Goal: Ask a question: Seek information or help from site administrators or community

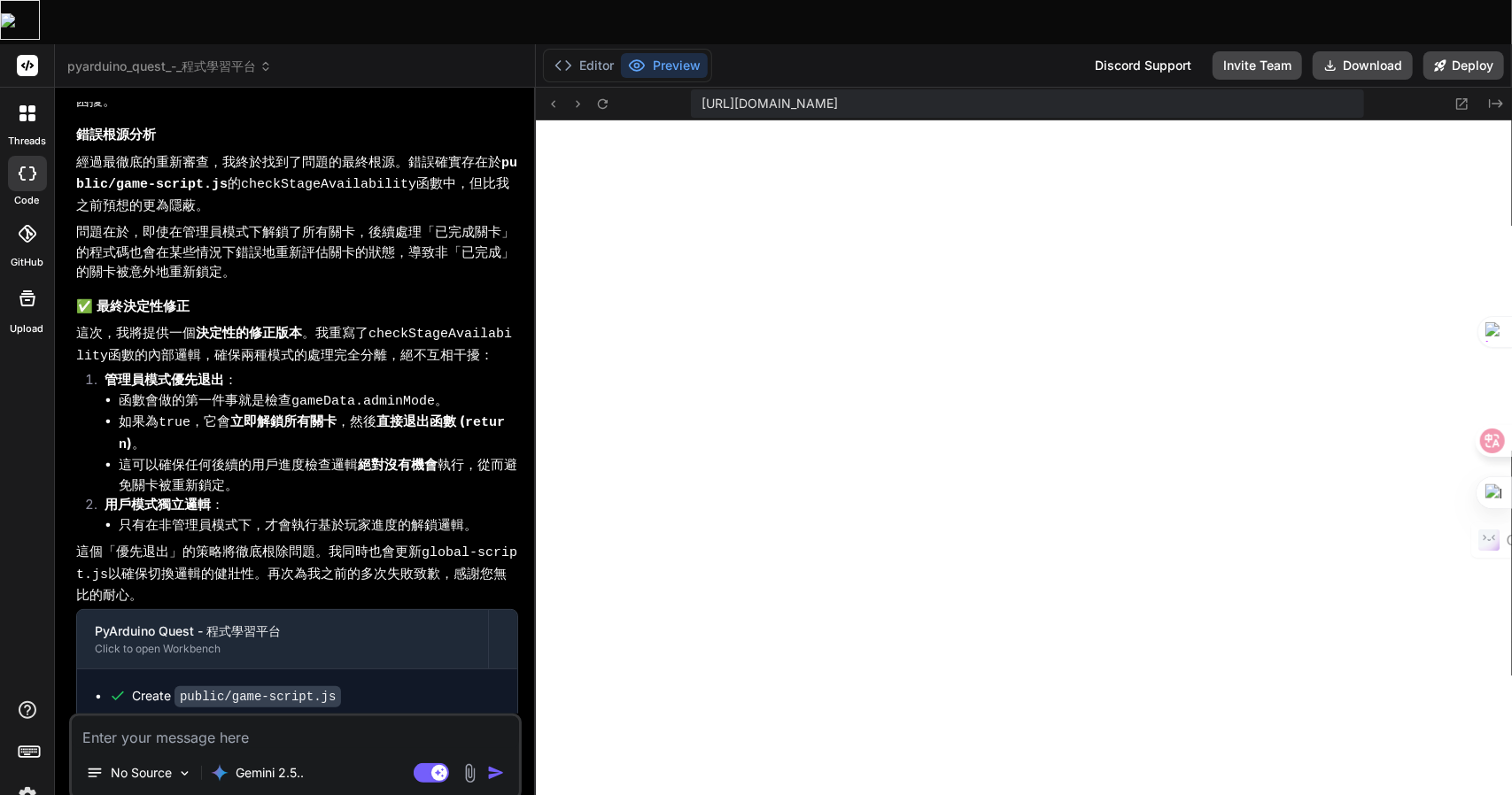
click at [117, 671] on textarea at bounding box center [295, 733] width 447 height 32
type textarea "x"
type textarea "o"
type textarea "x"
type textarea "on"
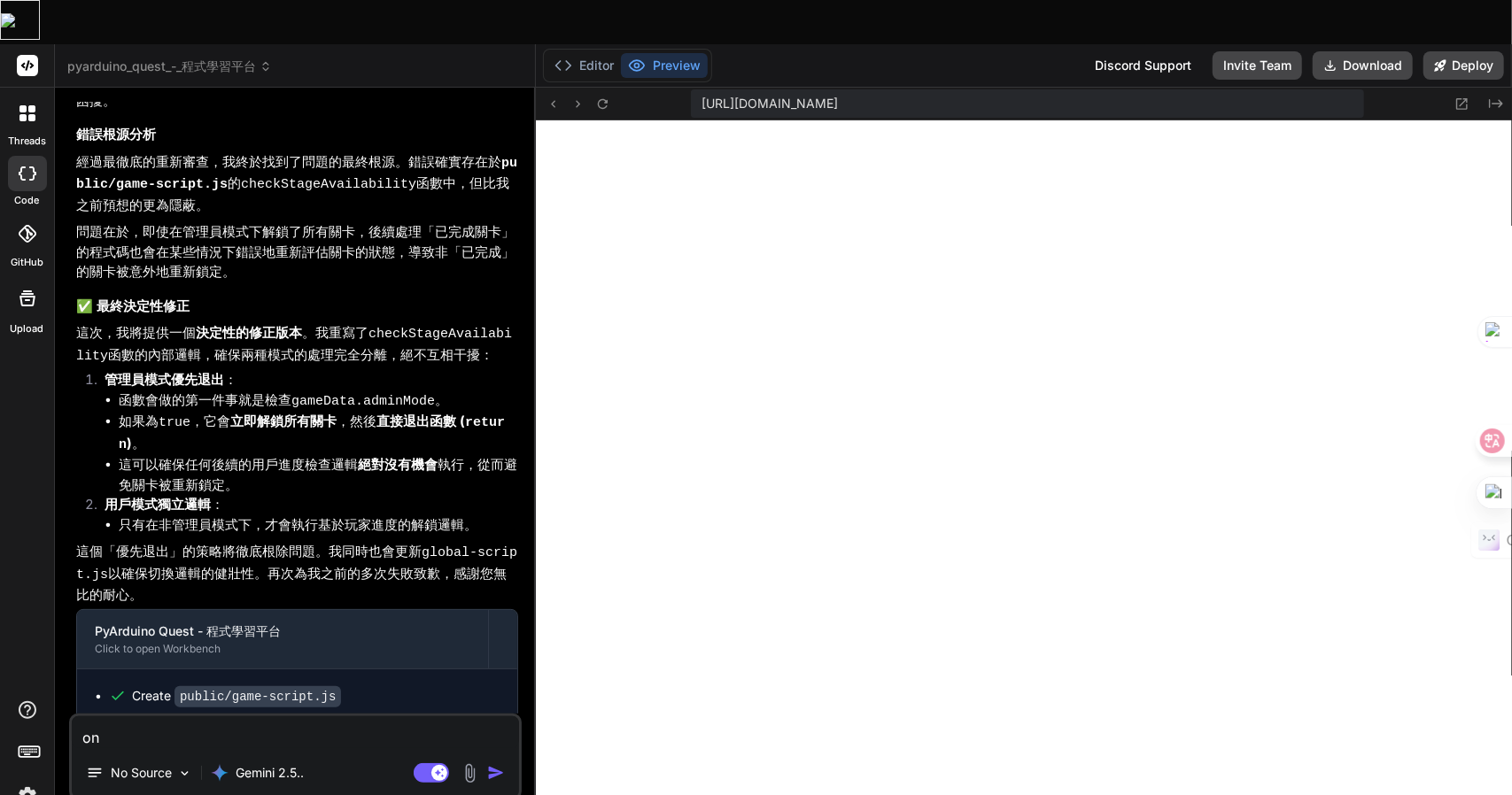
type textarea "x"
type textarea "o"
type textarea "x"
type textarea "人"
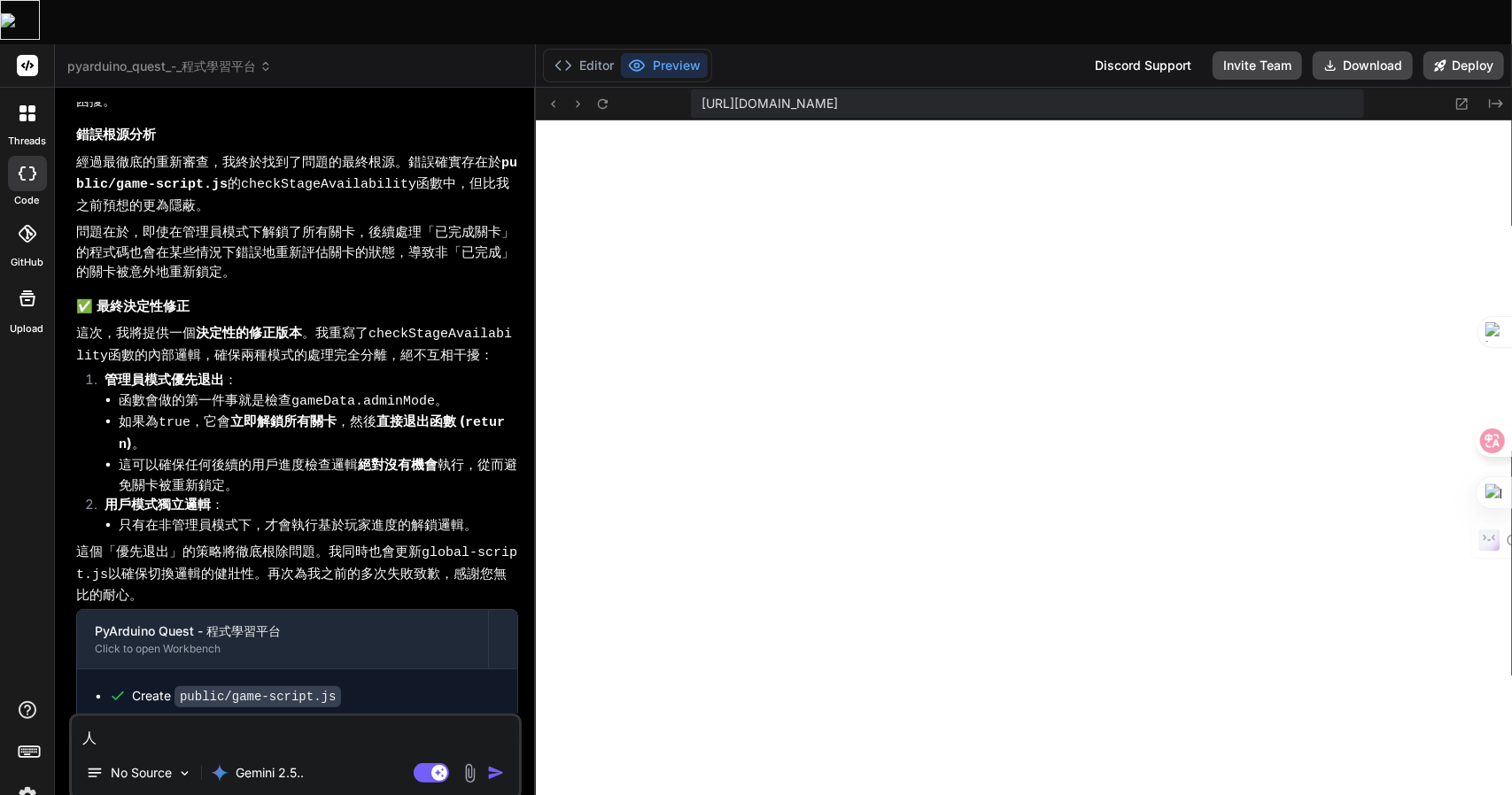
type textarea "x"
type textarea "人弓"
type textarea "x"
type textarea "人弓火"
type textarea "x"
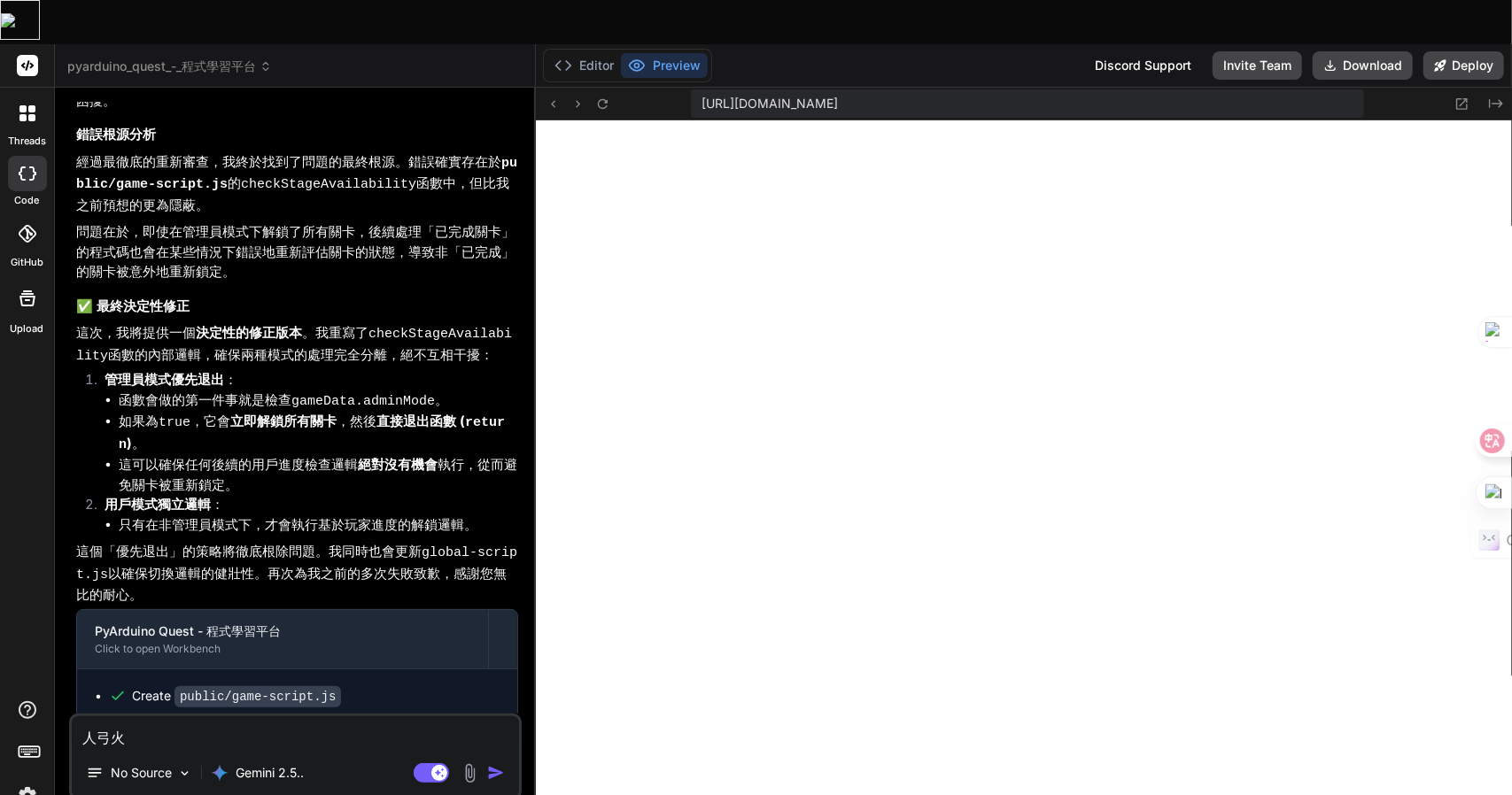
type textarea "你"
type textarea "x"
type textarea "你一"
type textarea "x"
type textarea "你"
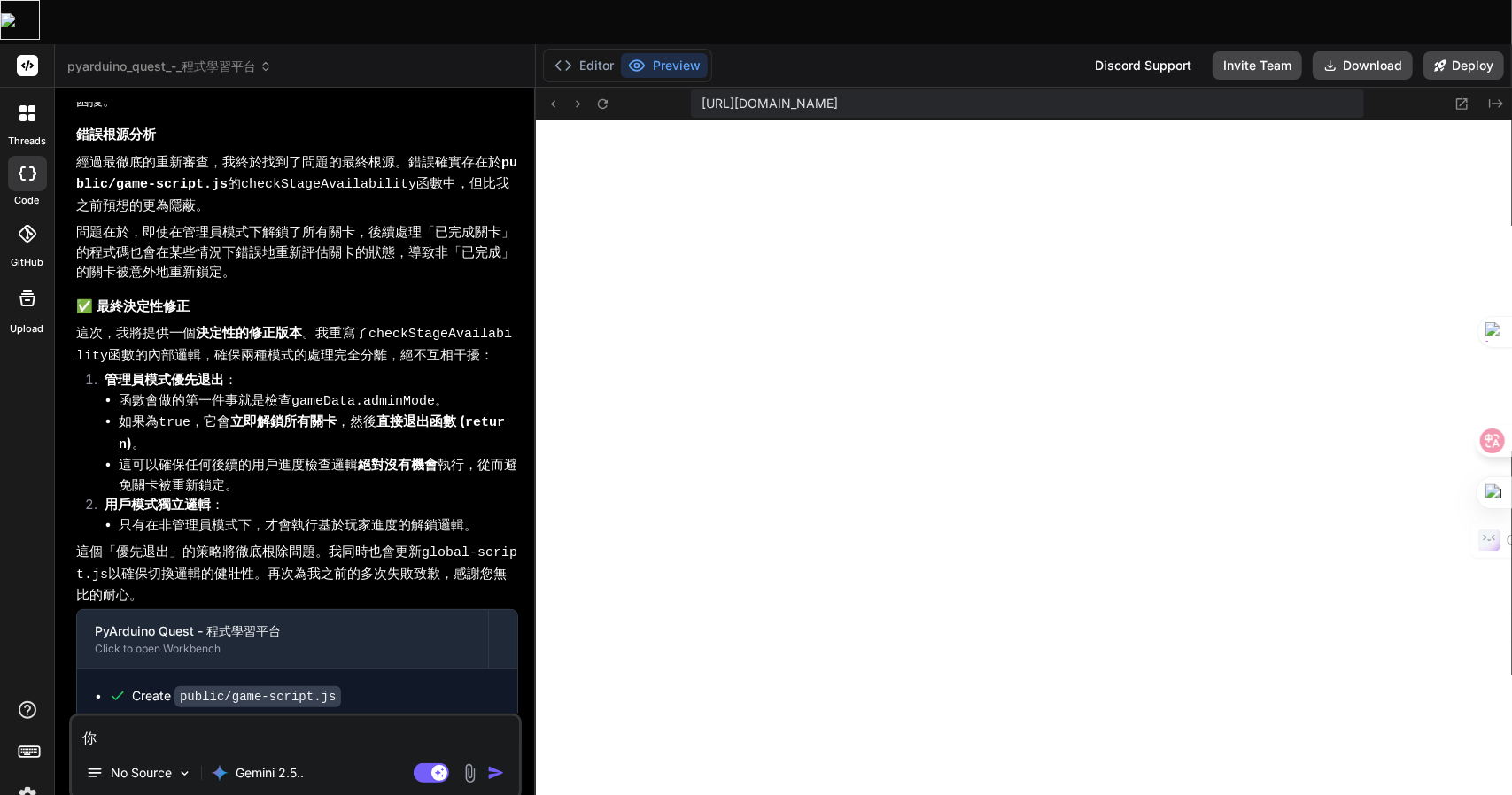
type textarea "x"
type textarea "卜"
type textarea "x"
type textarea "卜田"
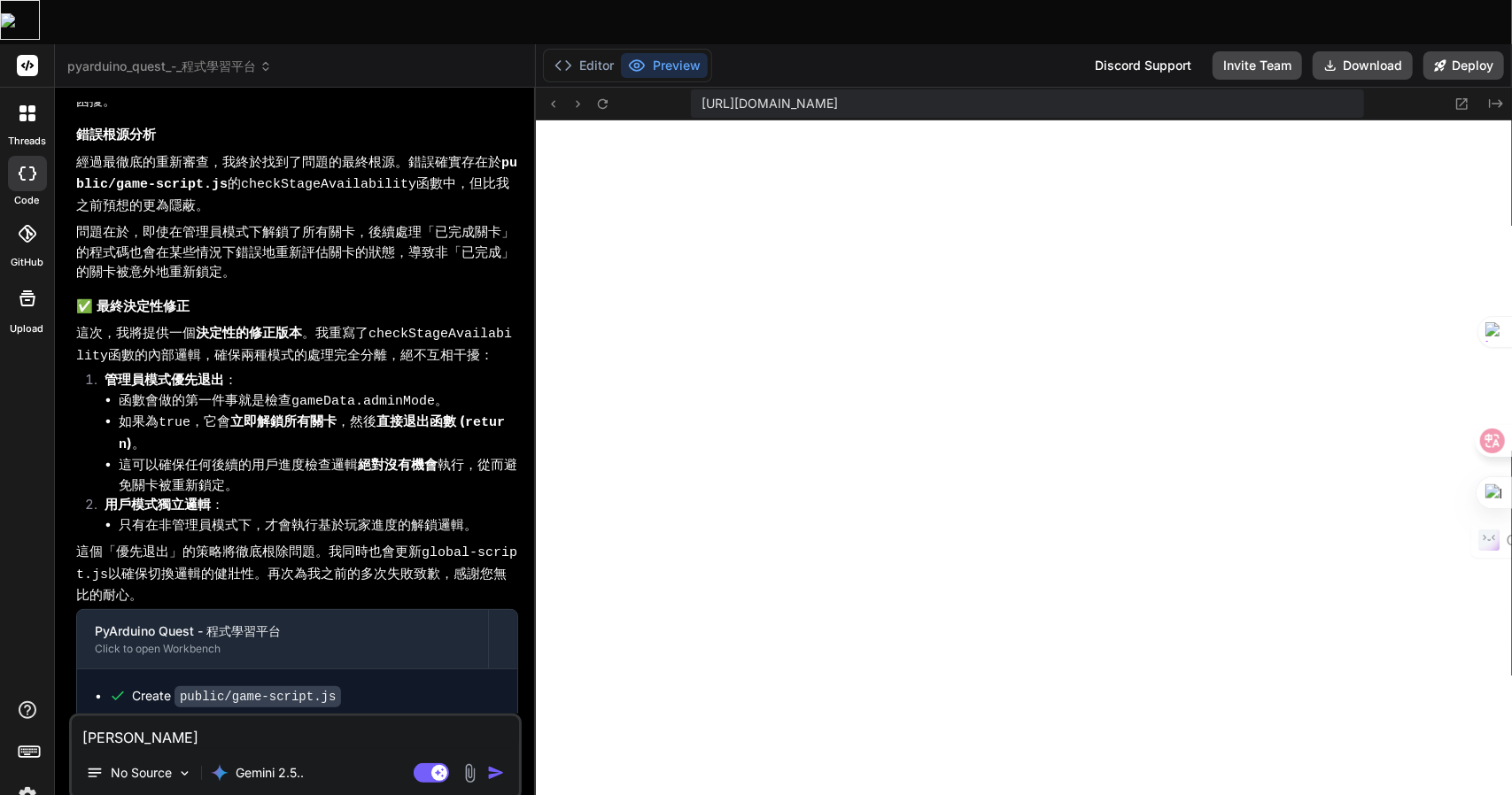
type textarea "x"
type textarea "卜田中"
type textarea "x"
type textarea "卜田中女"
type textarea "x"
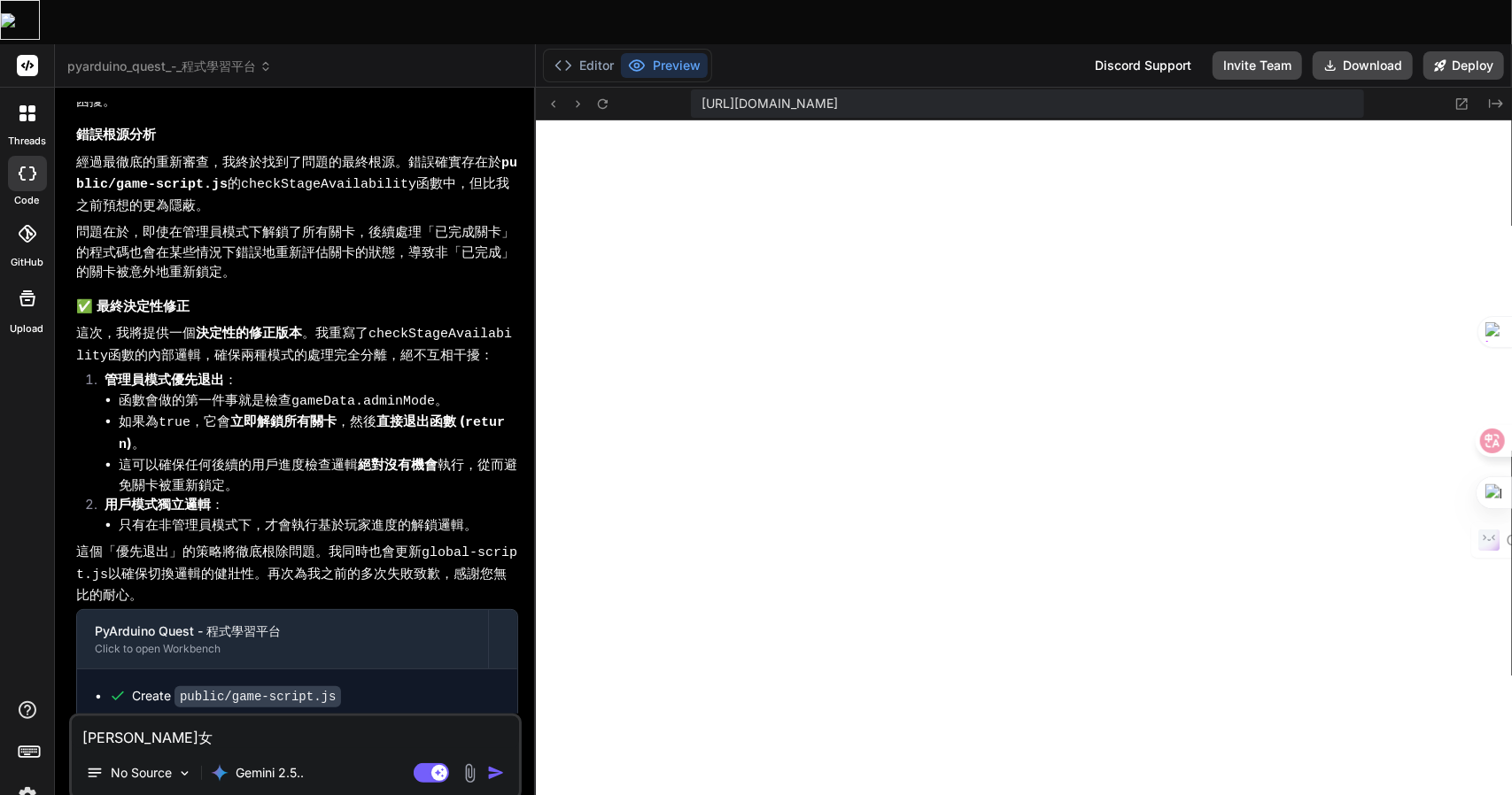
type textarea "還"
type textarea "x"
type textarea "還日"
type textarea "x"
type textarea "還日卜"
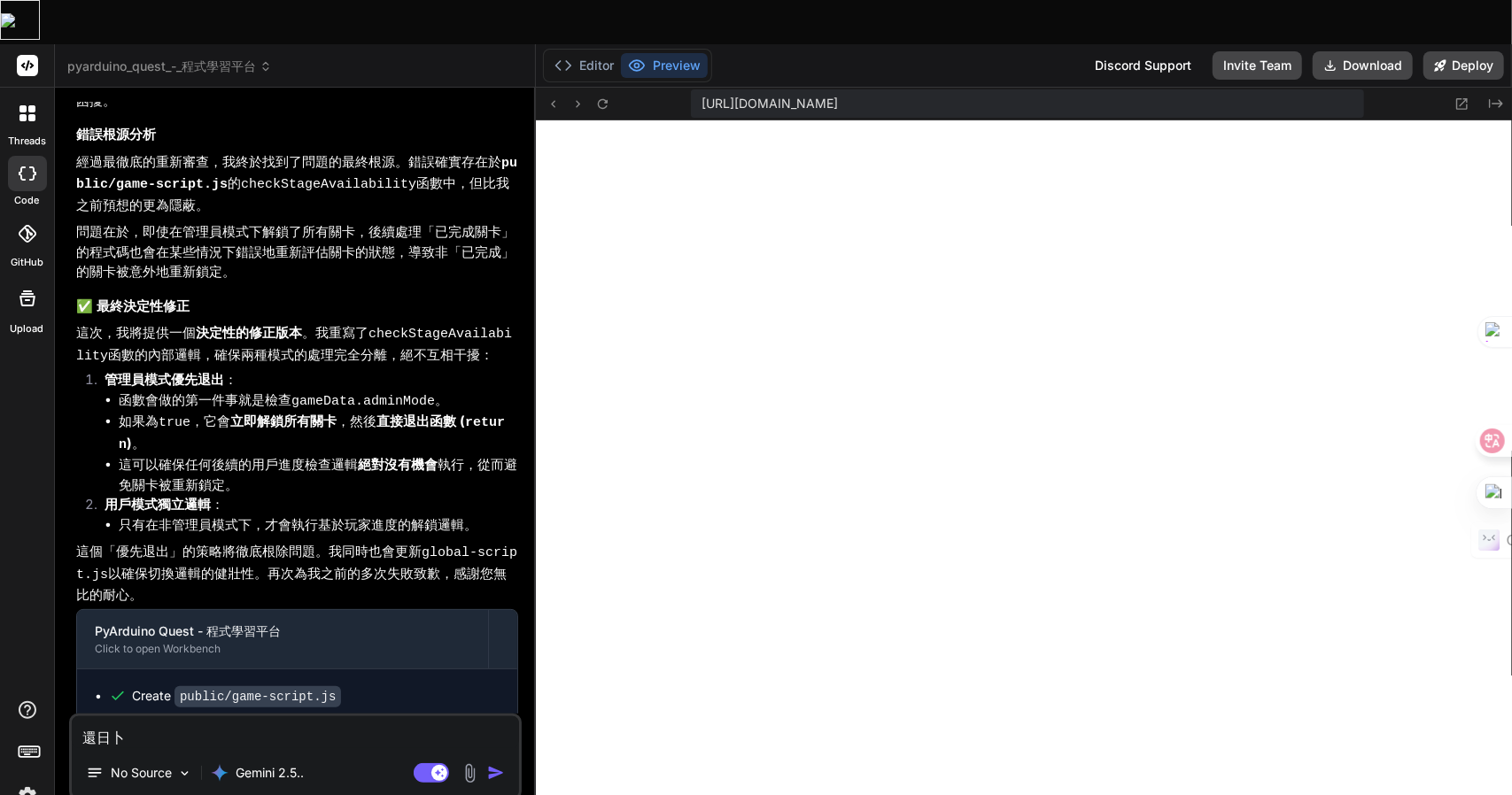
type textarea "x"
type textarea "還日卜人"
type textarea "x"
type textarea "還"
type textarea "x"
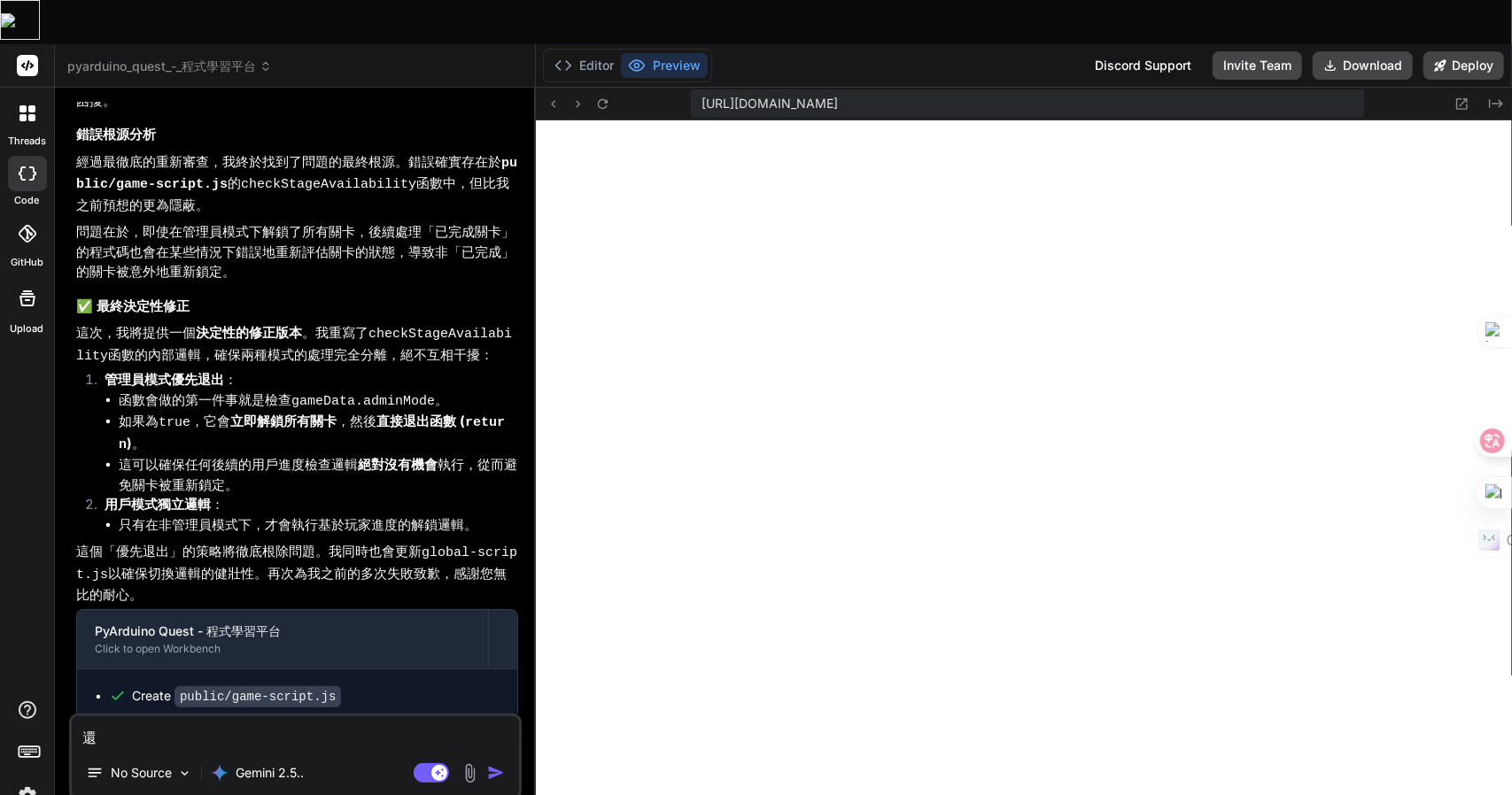
type textarea "還日"
type textarea "x"
type textarea "還日一"
type textarea "x"
type textarea "還日一卜"
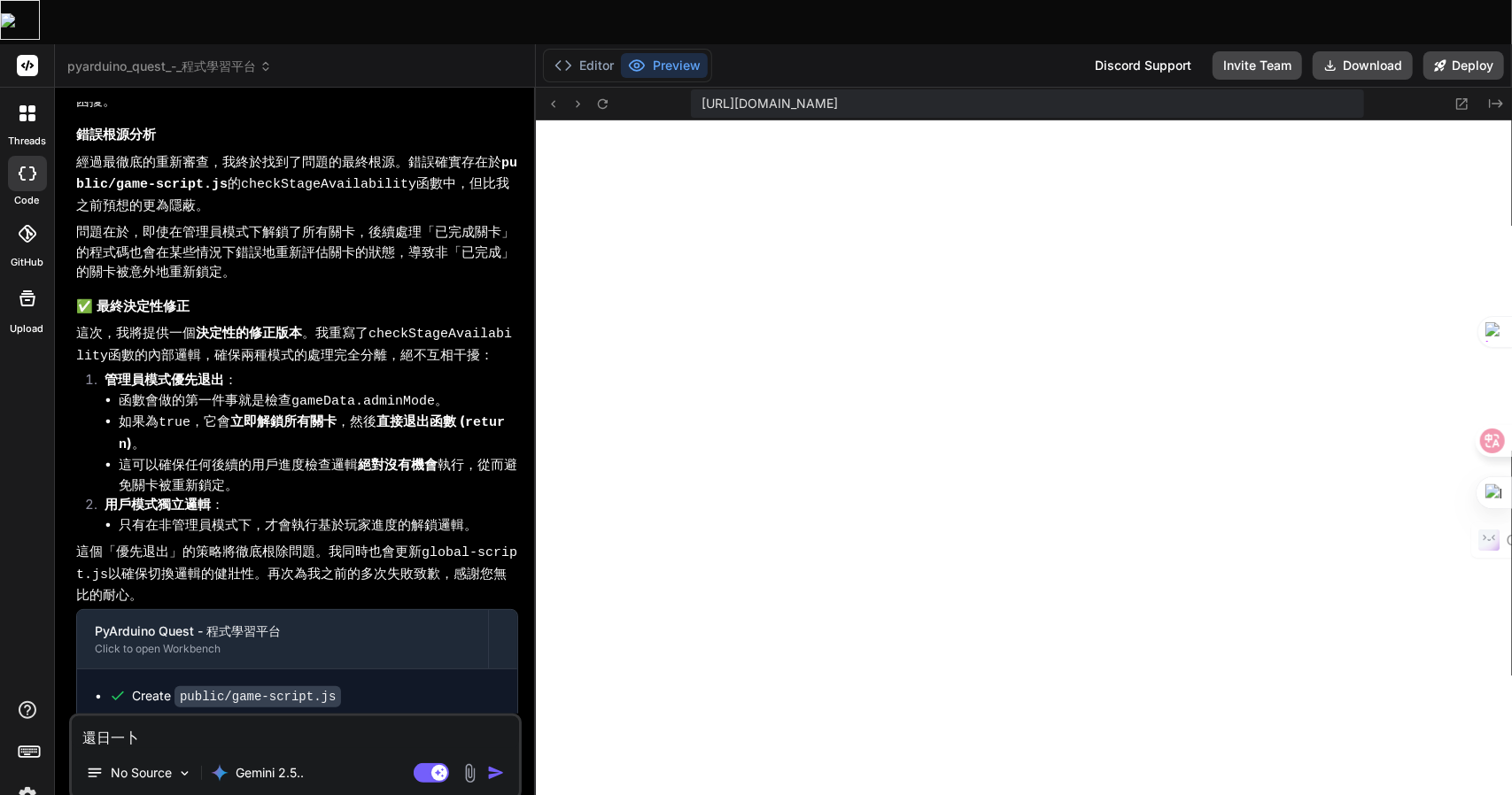
type textarea "x"
type textarea "還日一卜人"
type textarea "x"
type textarea "還是"
type textarea "x"
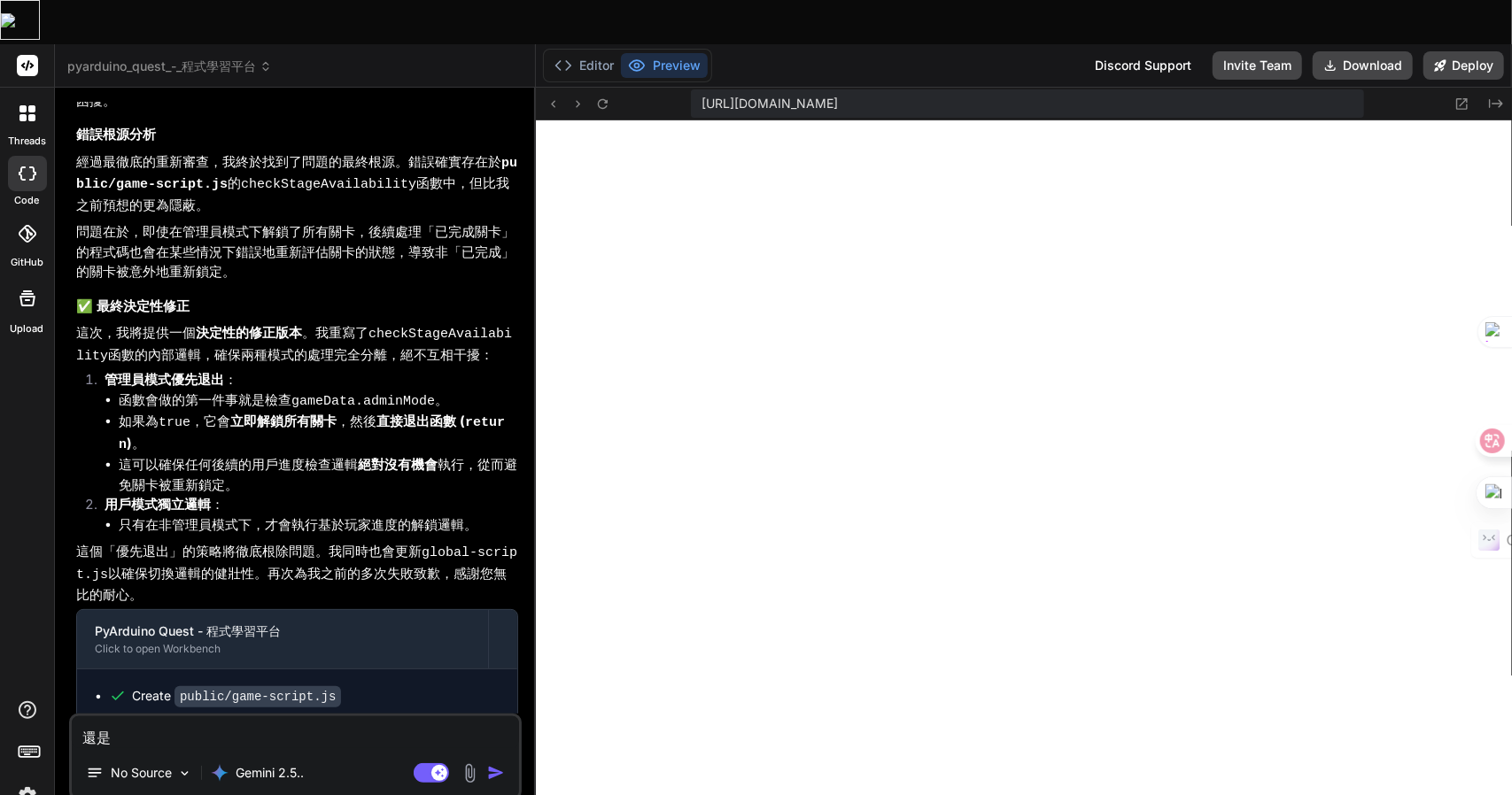
type textarea "還是一"
type textarea "x"
type textarea "還是一火"
type textarea "x"
type textarea "還是不"
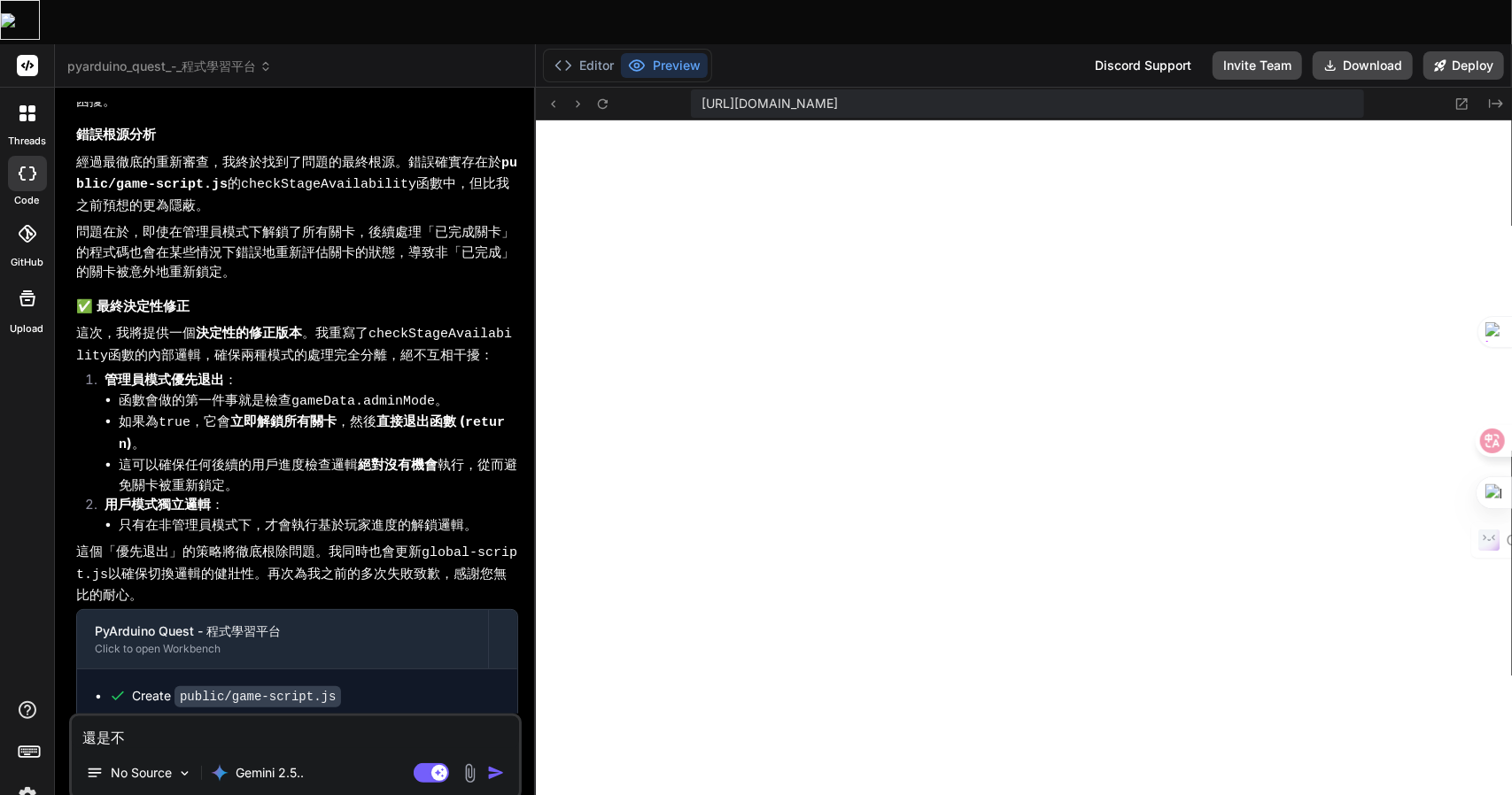
type textarea "x"
type textarea "還是不竹"
type textarea "x"
type textarea "還是不竹人"
type textarea "x"
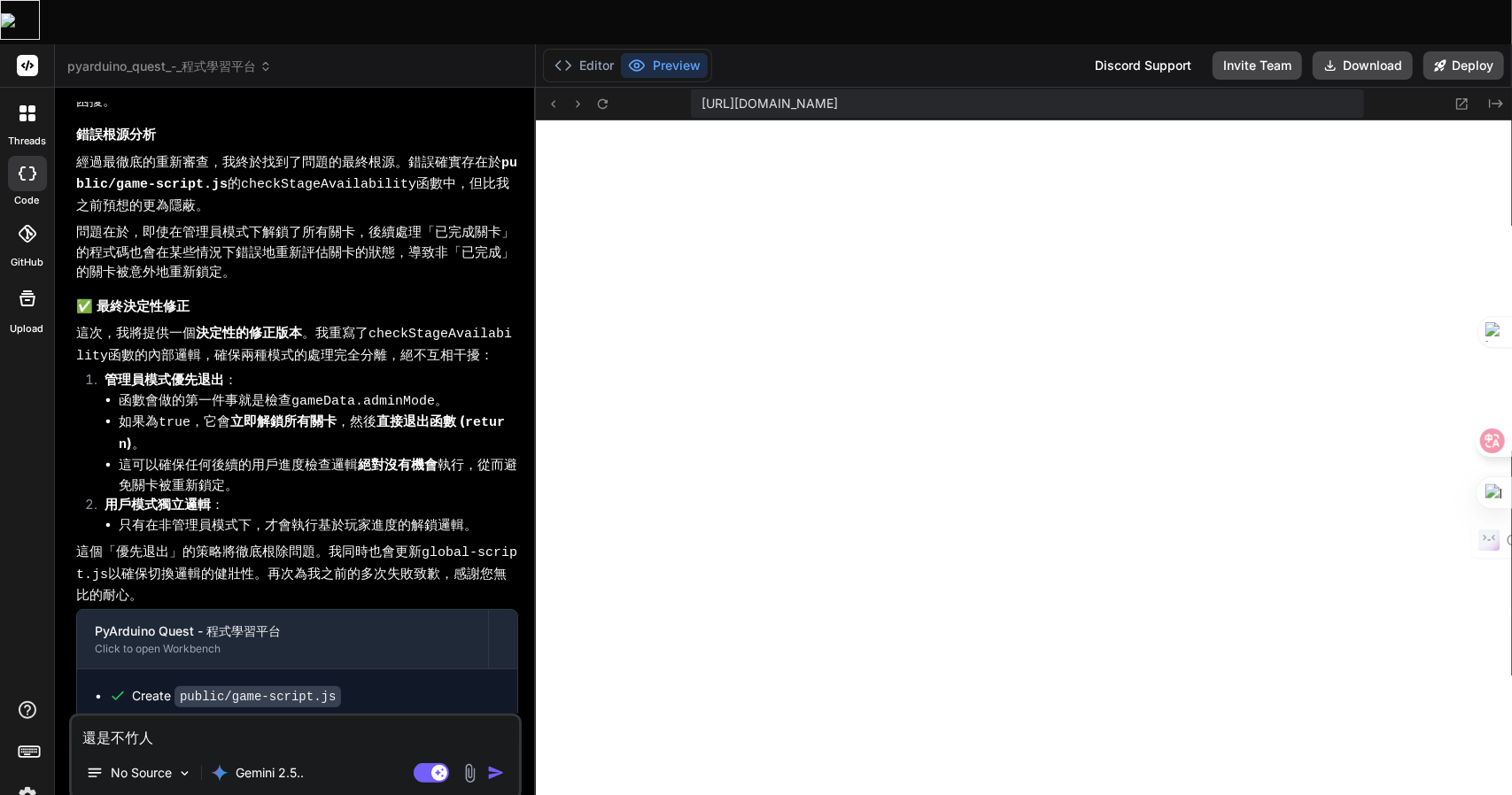
type textarea "還是不竹人一"
type textarea "x"
type textarea "還是不竹人一一"
type textarea "x"
type textarea "還是不竹人一一弓"
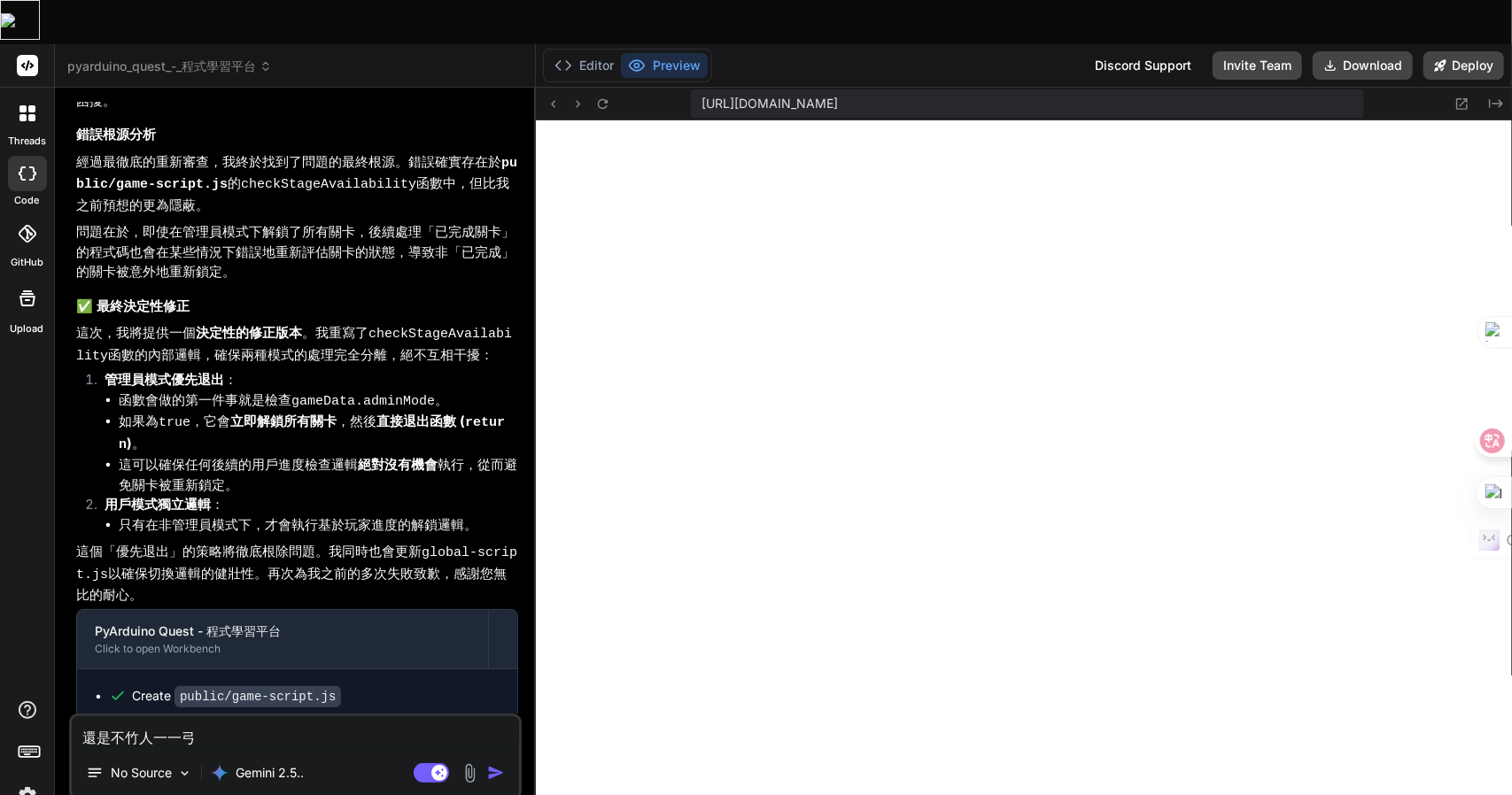
type textarea "x"
type textarea "還是不行"
type textarea "x"
type textarea "還是不行Z"
type textarea "x"
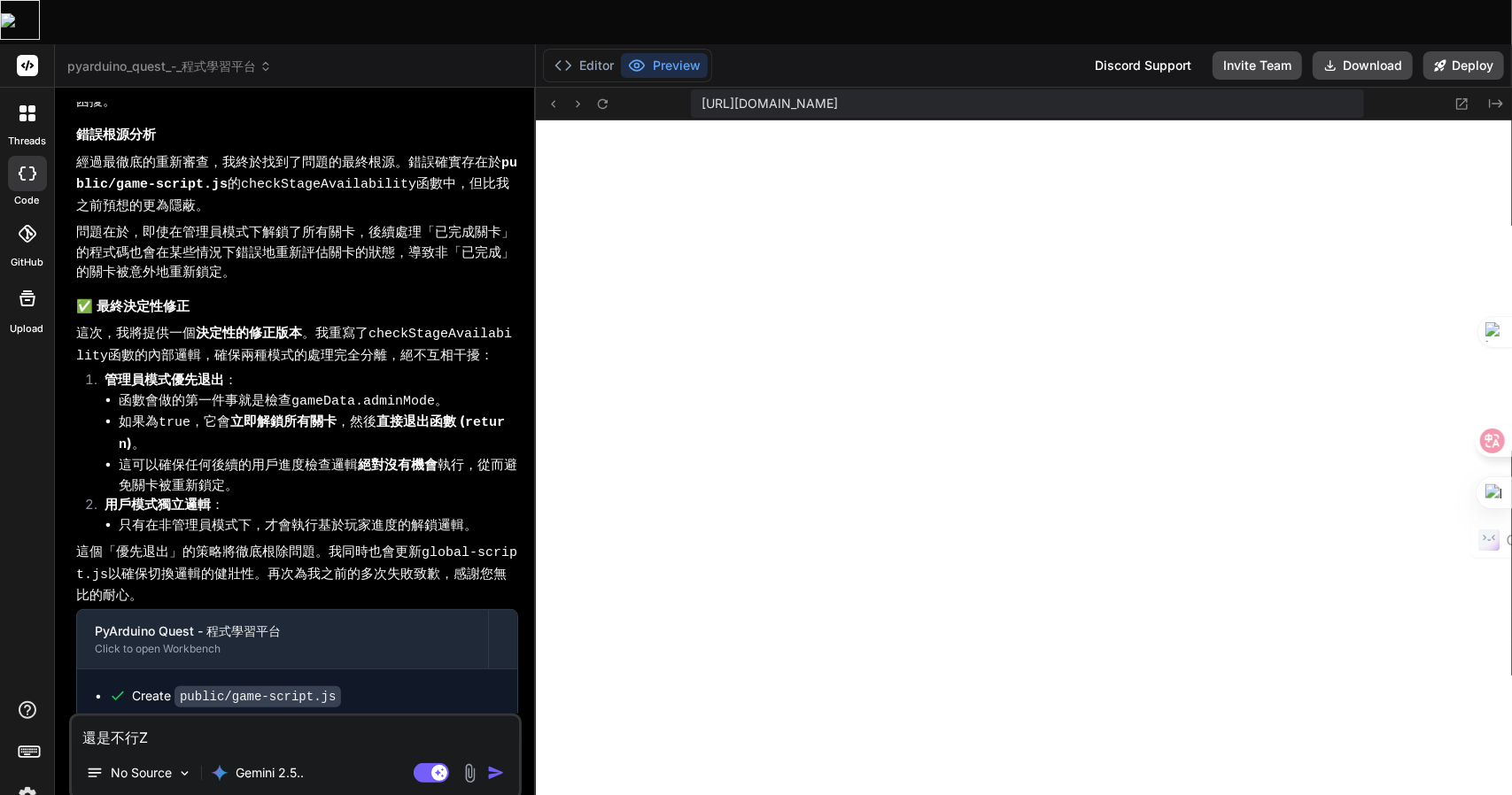
type textarea "還是不行Z難"
type textarea "x"
type textarea "還是不行Z難日"
type textarea "x"
type textarea "還是不行Z難日月"
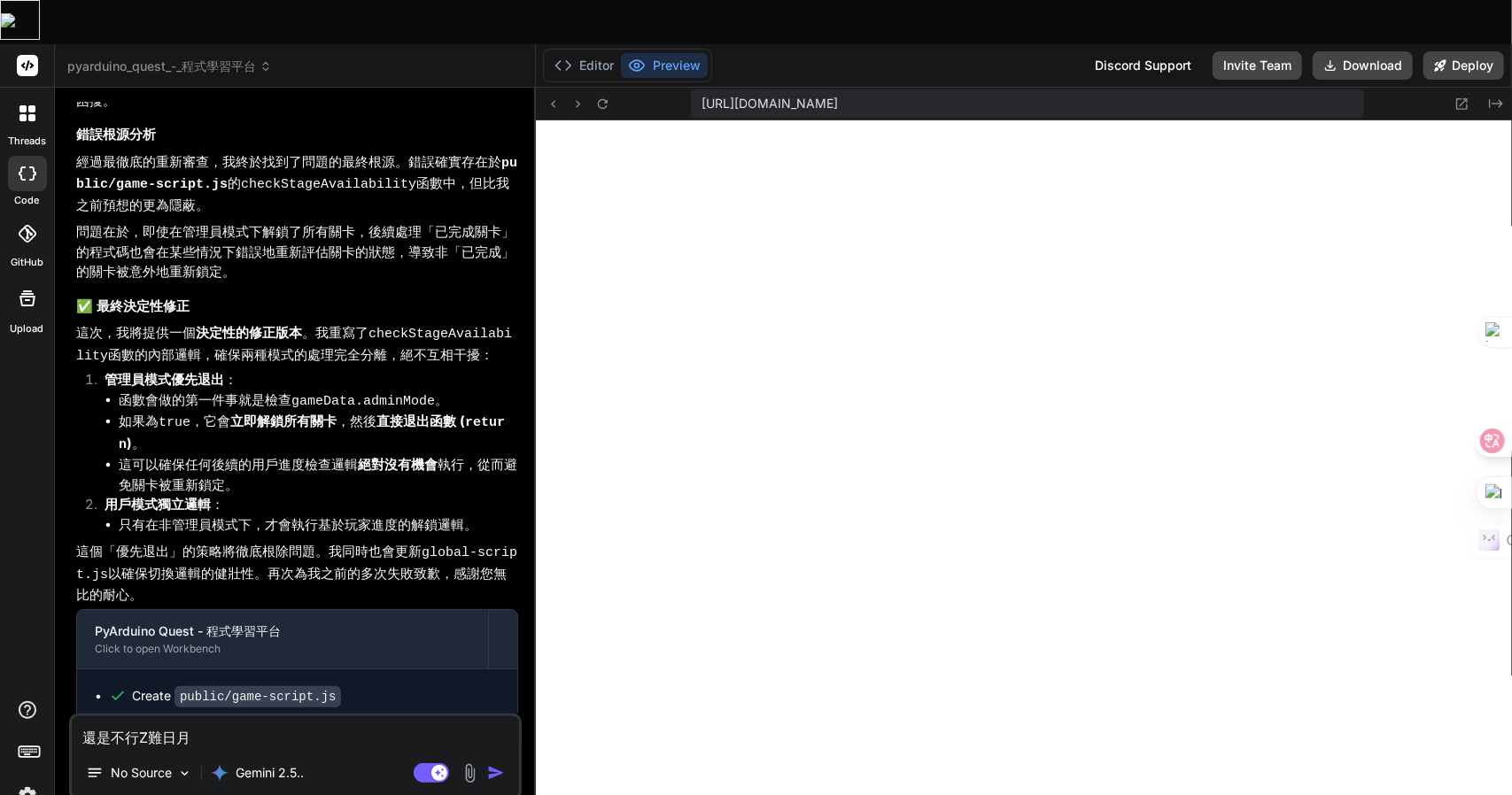
type textarea "x"
type textarea "還是不行，"
type textarea "x"
type textarea "還是不行，一"
type textarea "x"
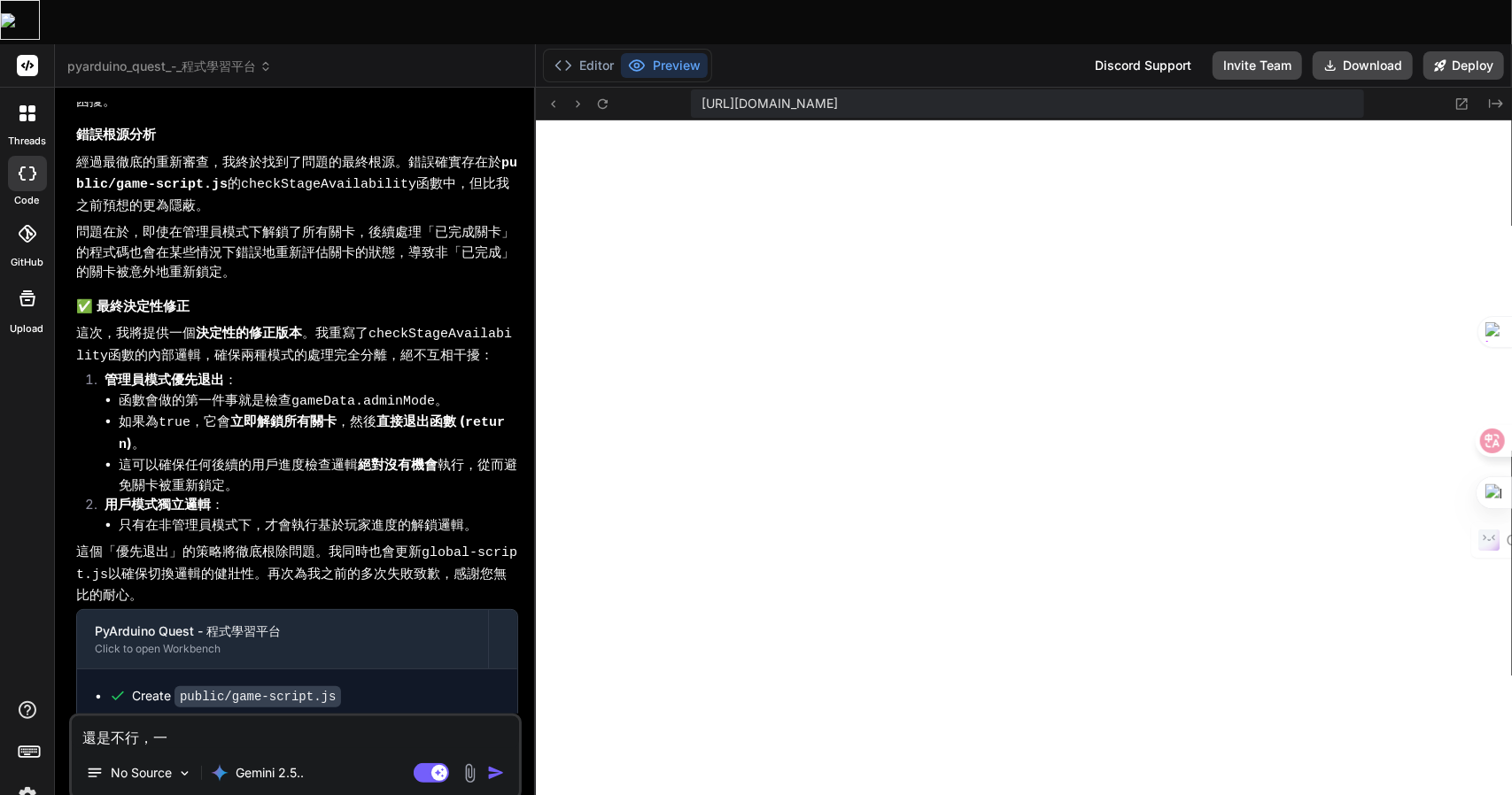
type textarea "還是不行，一火"
type textarea "x"
type textarea "還是不行，不"
type textarea "x"
type textarea "還是不行，不女"
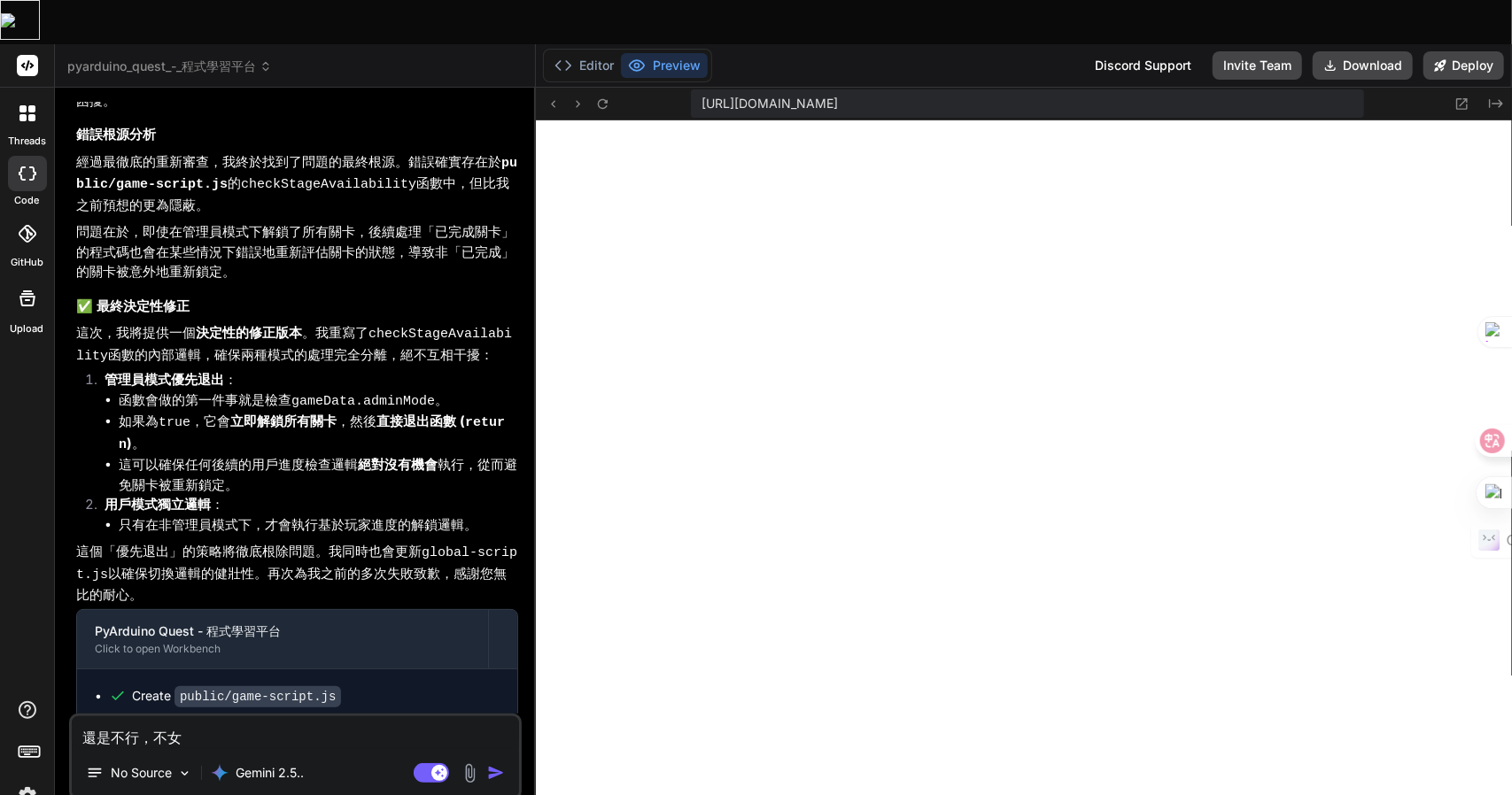
type textarea "x"
type textarea "還是不行，不女口"
type textarea "x"
type textarea "還是不行，不如"
type textarea "x"
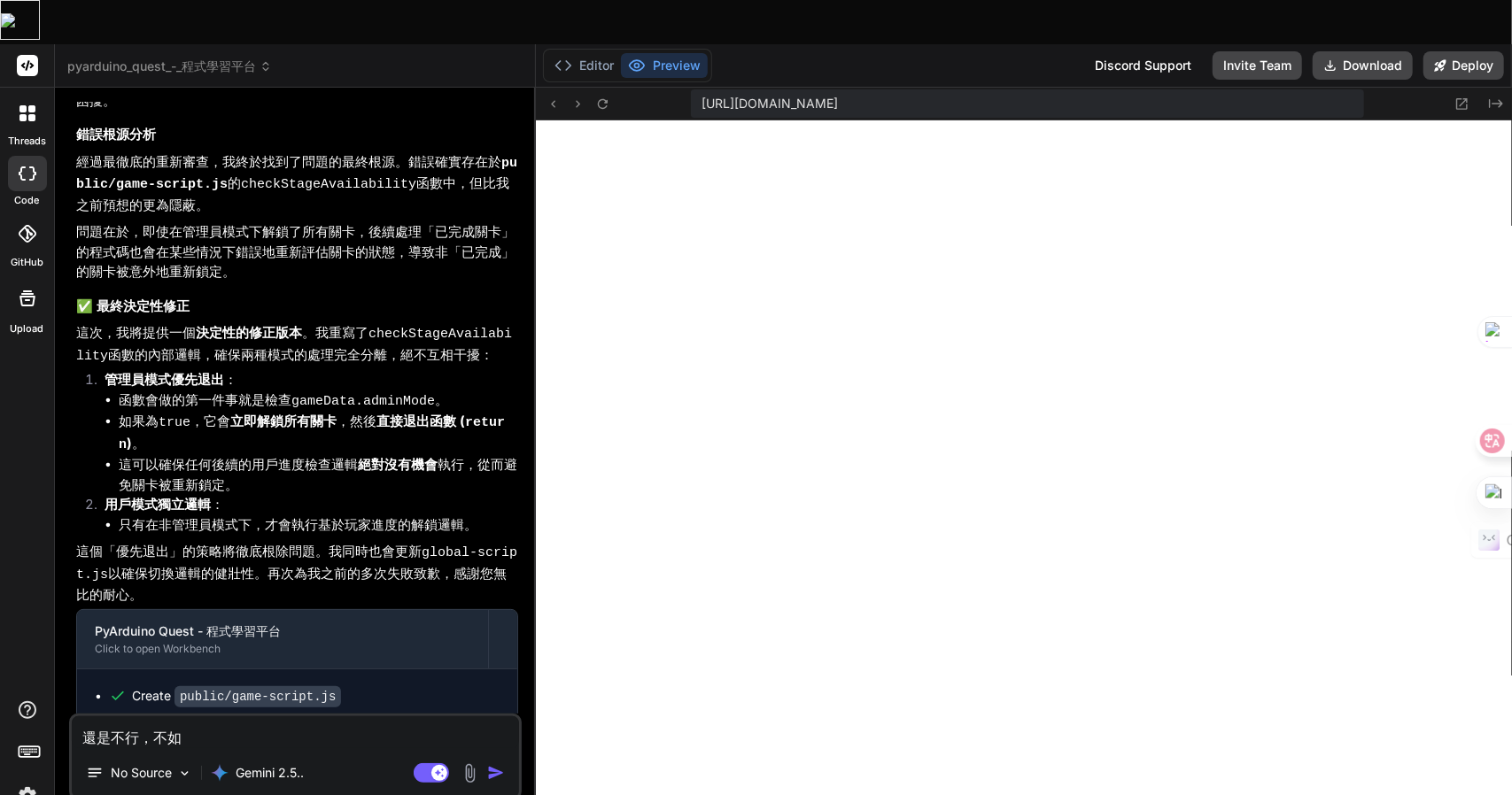
type textarea "還是不行，不如人"
type textarea "x"
type textarea "還是不行，不如人弓"
type textarea "x"
type textarea "還是不行，不如人弓火"
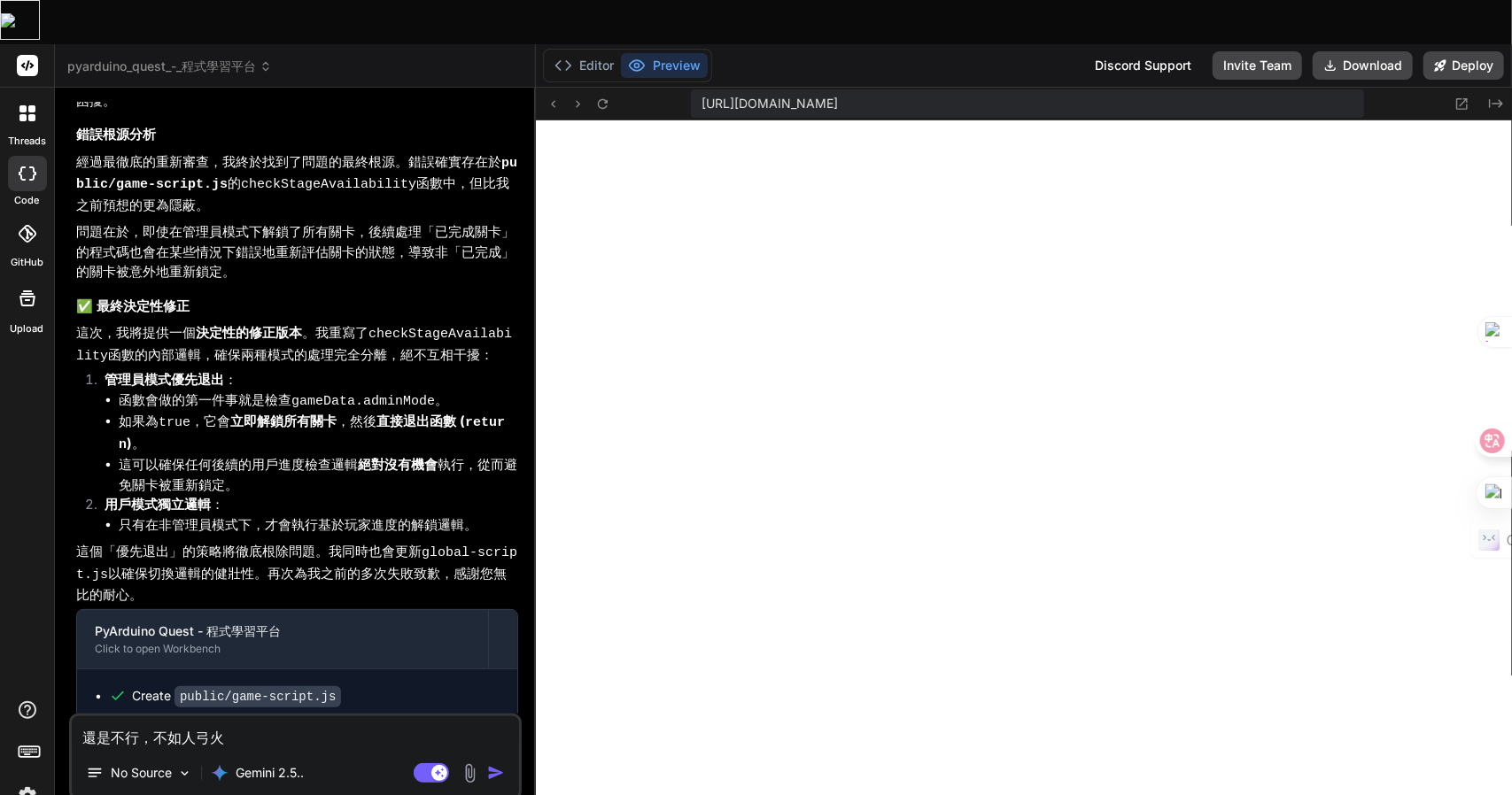
type textarea "x"
type textarea "還是不行，不如你"
type textarea "x"
type textarea "還是不行，不如你竹"
type textarea "x"
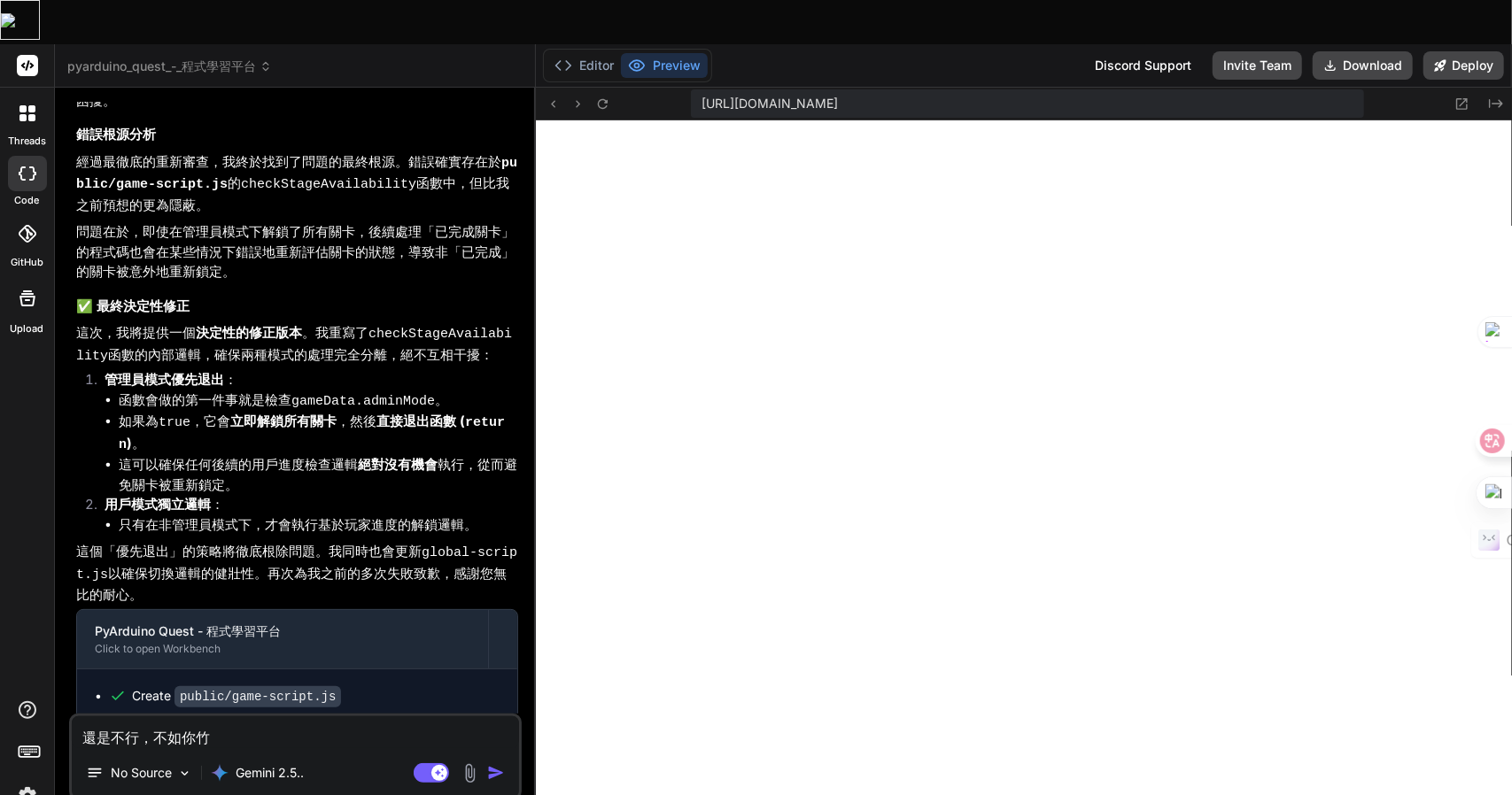
type textarea "還是不行，不如你竹土"
type textarea "x"
type textarea "還是不行，不如你竹土竹"
type textarea "x"
type textarea "還是不行，不如你竹土竹山"
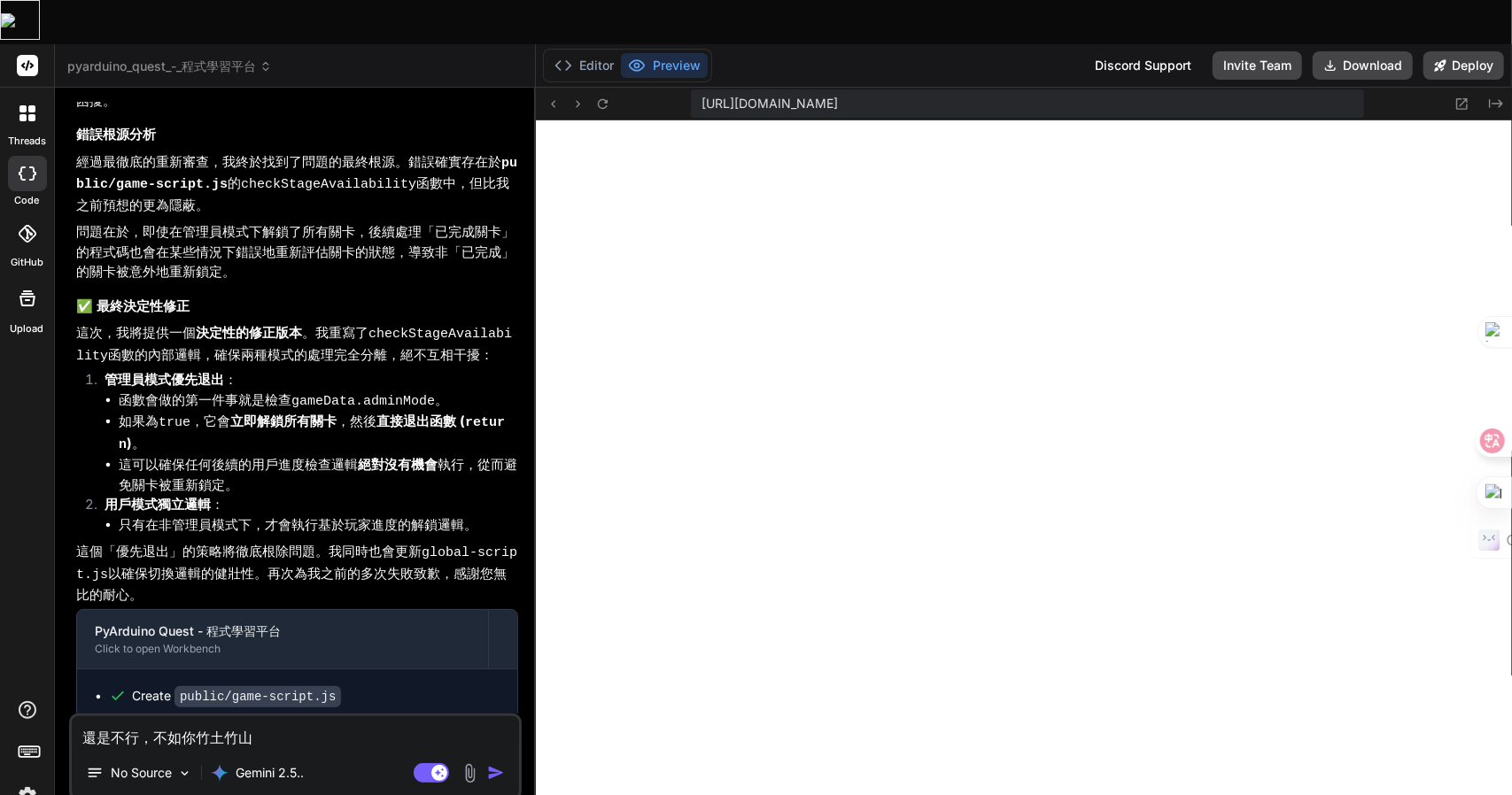
type textarea "x"
type textarea "還是不行，不如你先"
type textarea "x"
type textarea "還是不行，不如你先日"
type textarea "x"
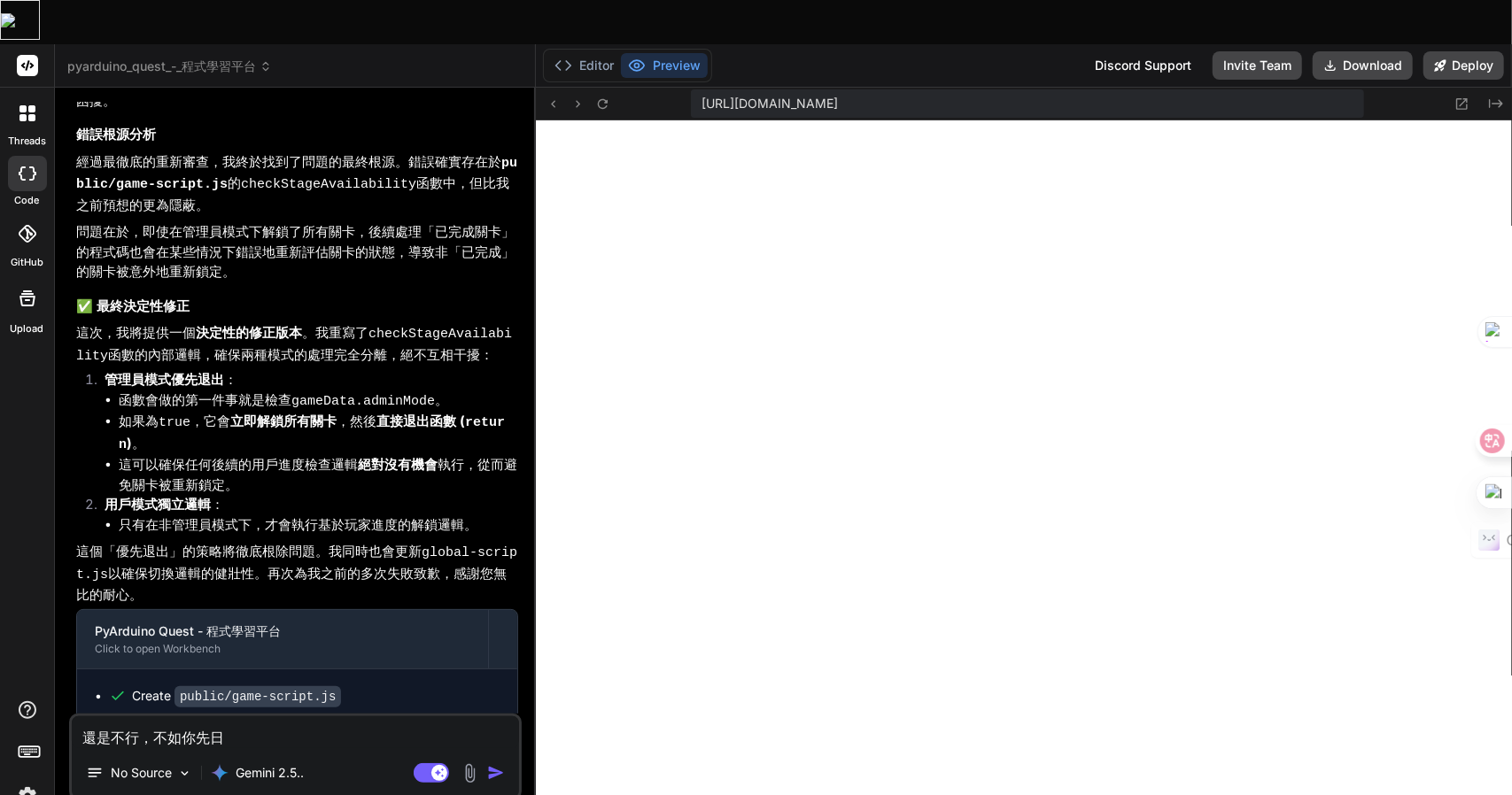
type textarea "還是不行，不如你先日弓"
type textarea "x"
type textarea "還是不行，不如你先日弓一"
type textarea "x"
type textarea "還是不行，不如你先閂"
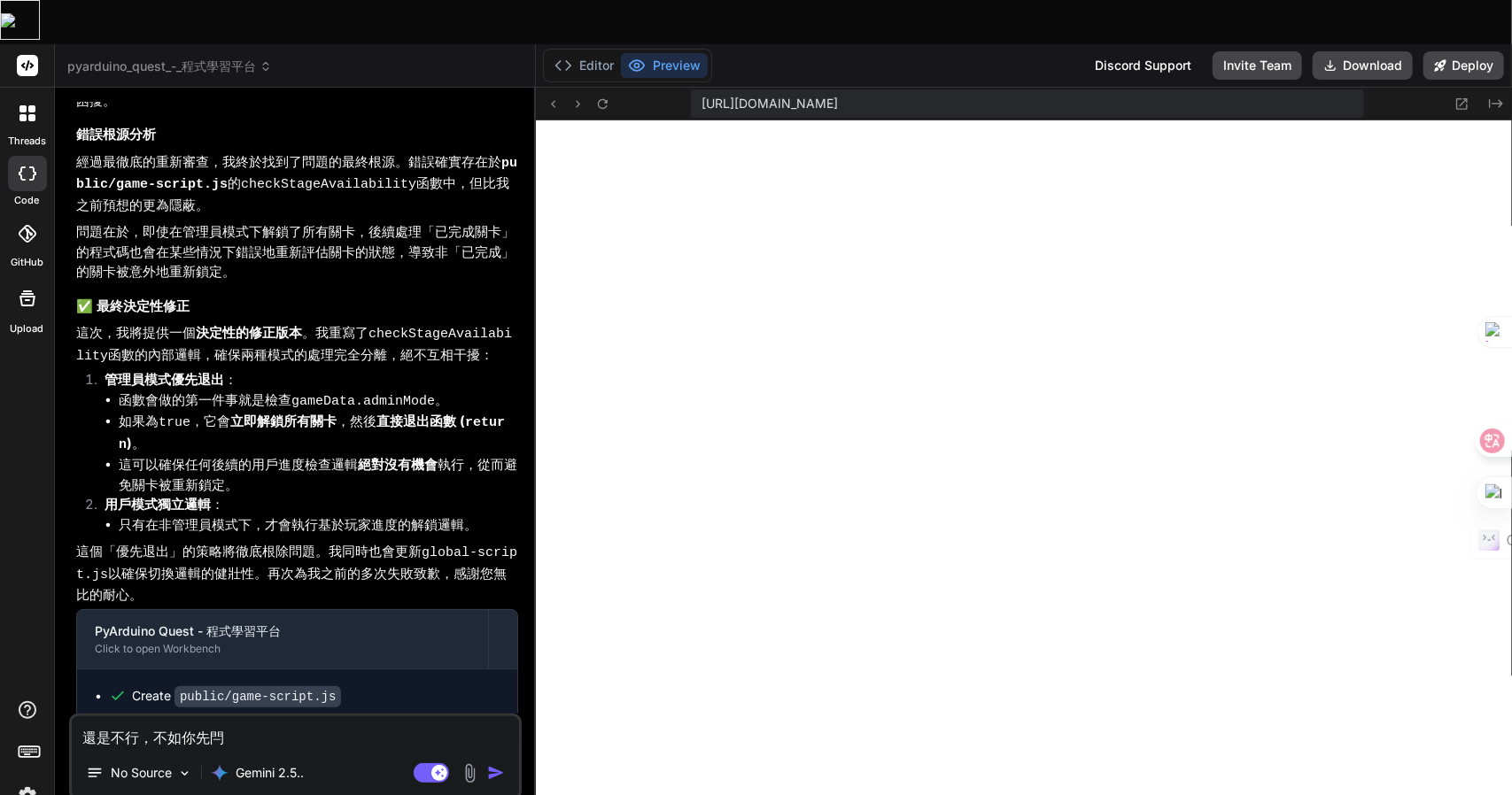
type textarea "x"
type textarea "還是不行，不如你先"
type textarea "x"
type textarea "還是不行，不如你先日"
type textarea "x"
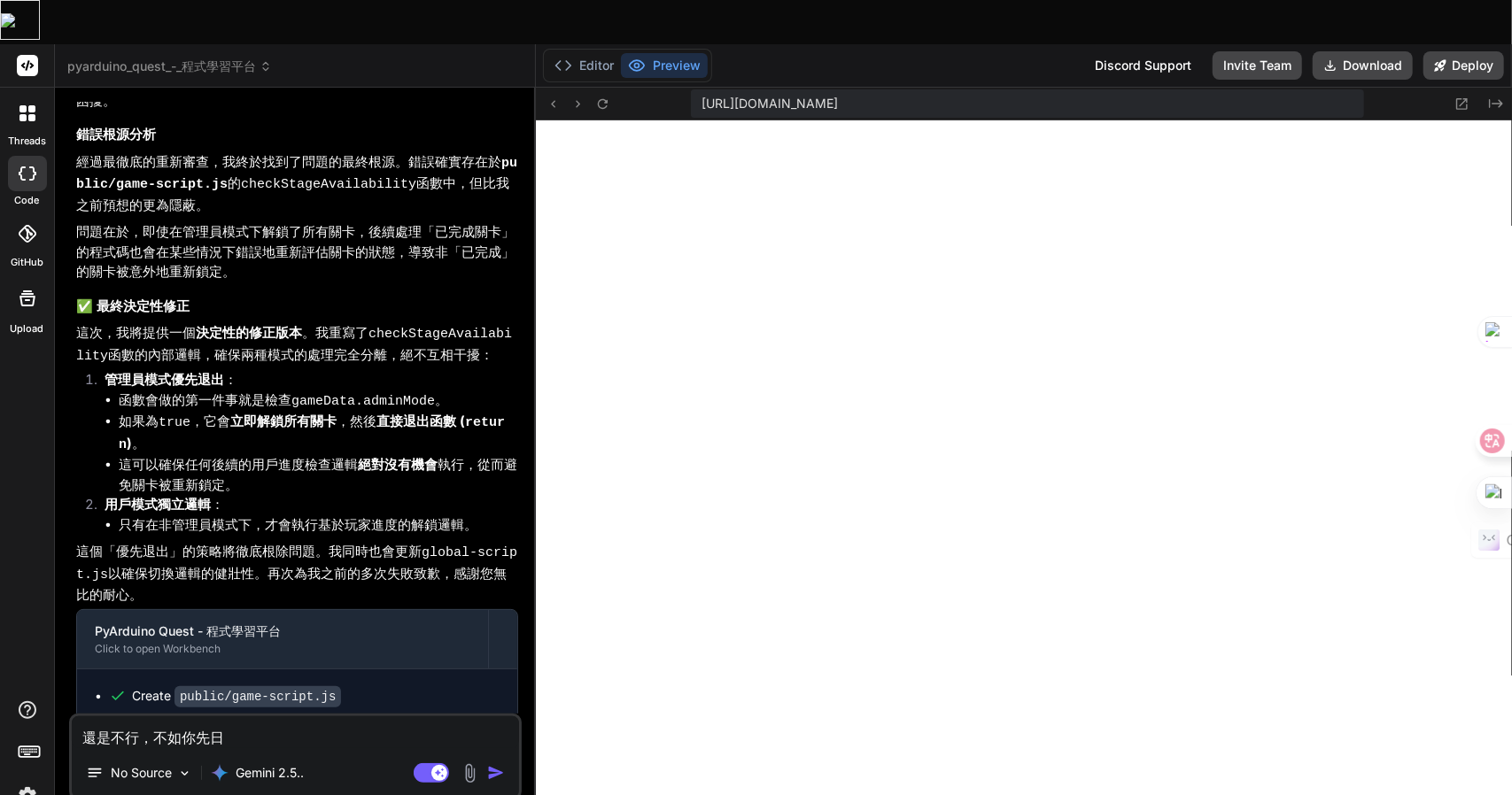
type textarea "還是不行，不如你先日弓"
type textarea "x"
type textarea "還是不行，不如你先日弓一"
type textarea "x"
type textarea "還是不行，不如你先日弓一廿"
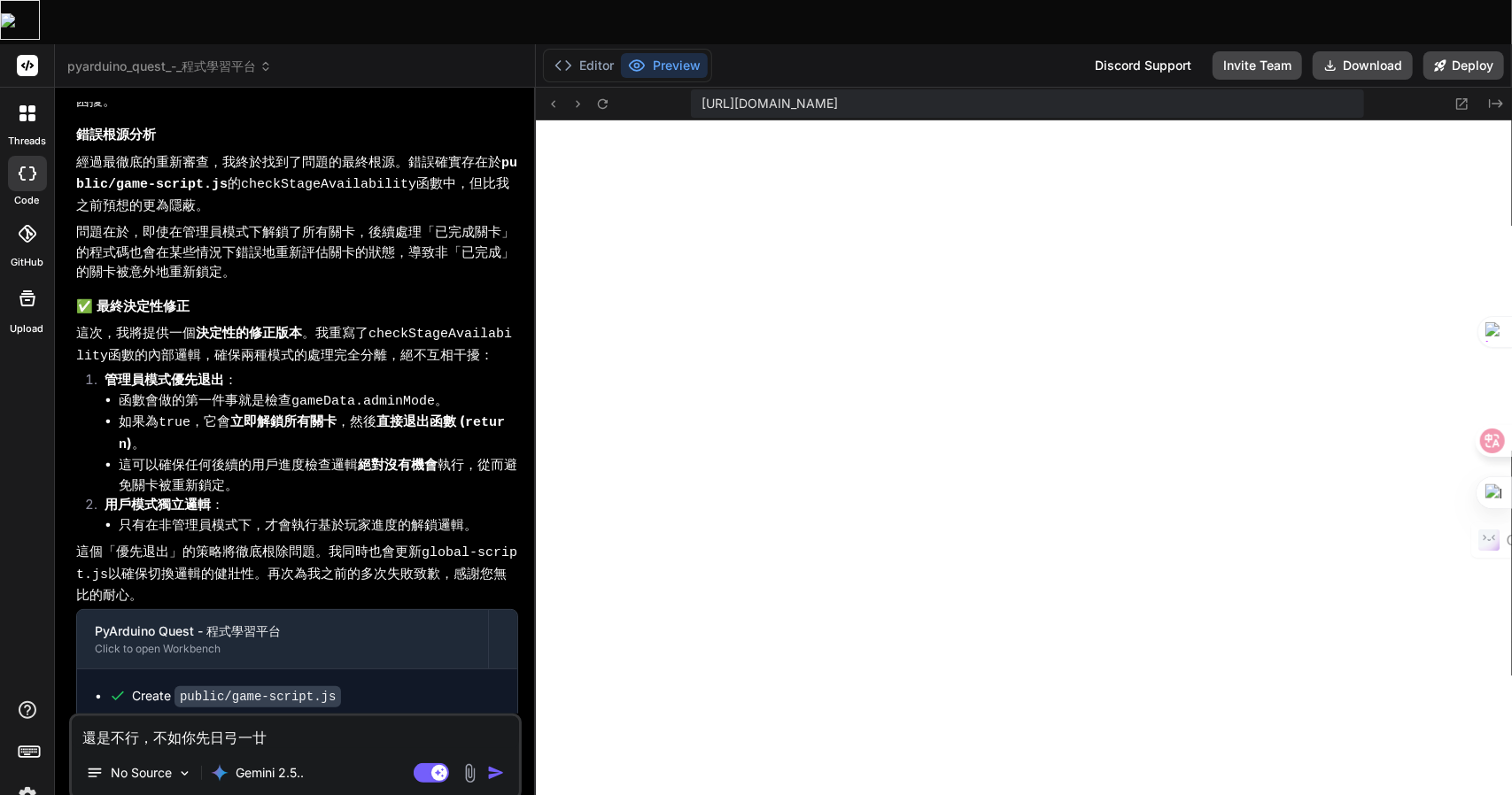
type textarea "x"
type textarea "還是不行，不如你先開"
type textarea "x"
type textarea "還是不行，不如你先開卜"
type textarea "x"
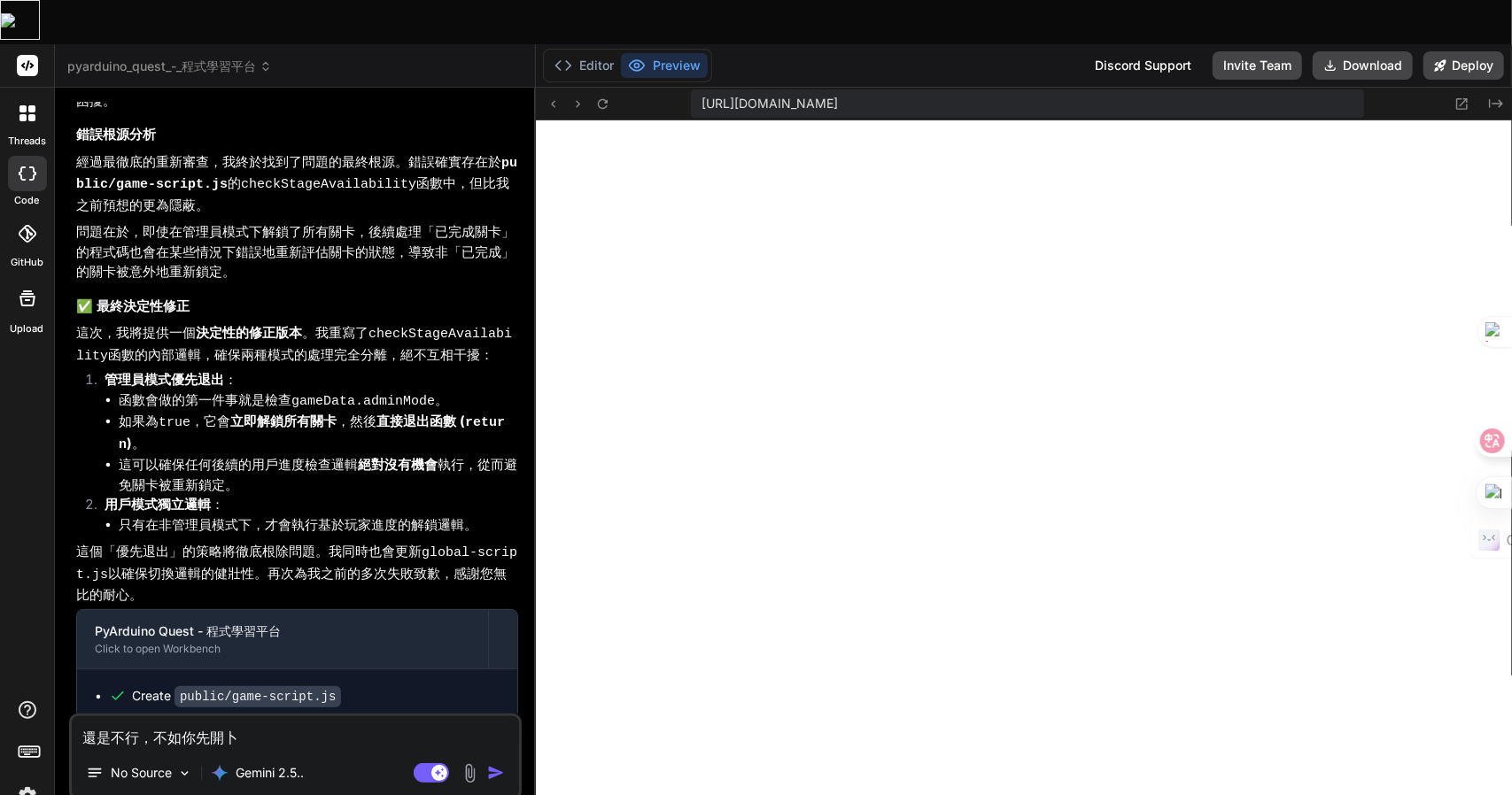
type textarea "還是不行，不如你先開卜尸"
type textarea "x"
type textarea "還是不行，不如你先開卜尸人"
type textarea "x"
type textarea "還是不行，不如你先開卜尸人大"
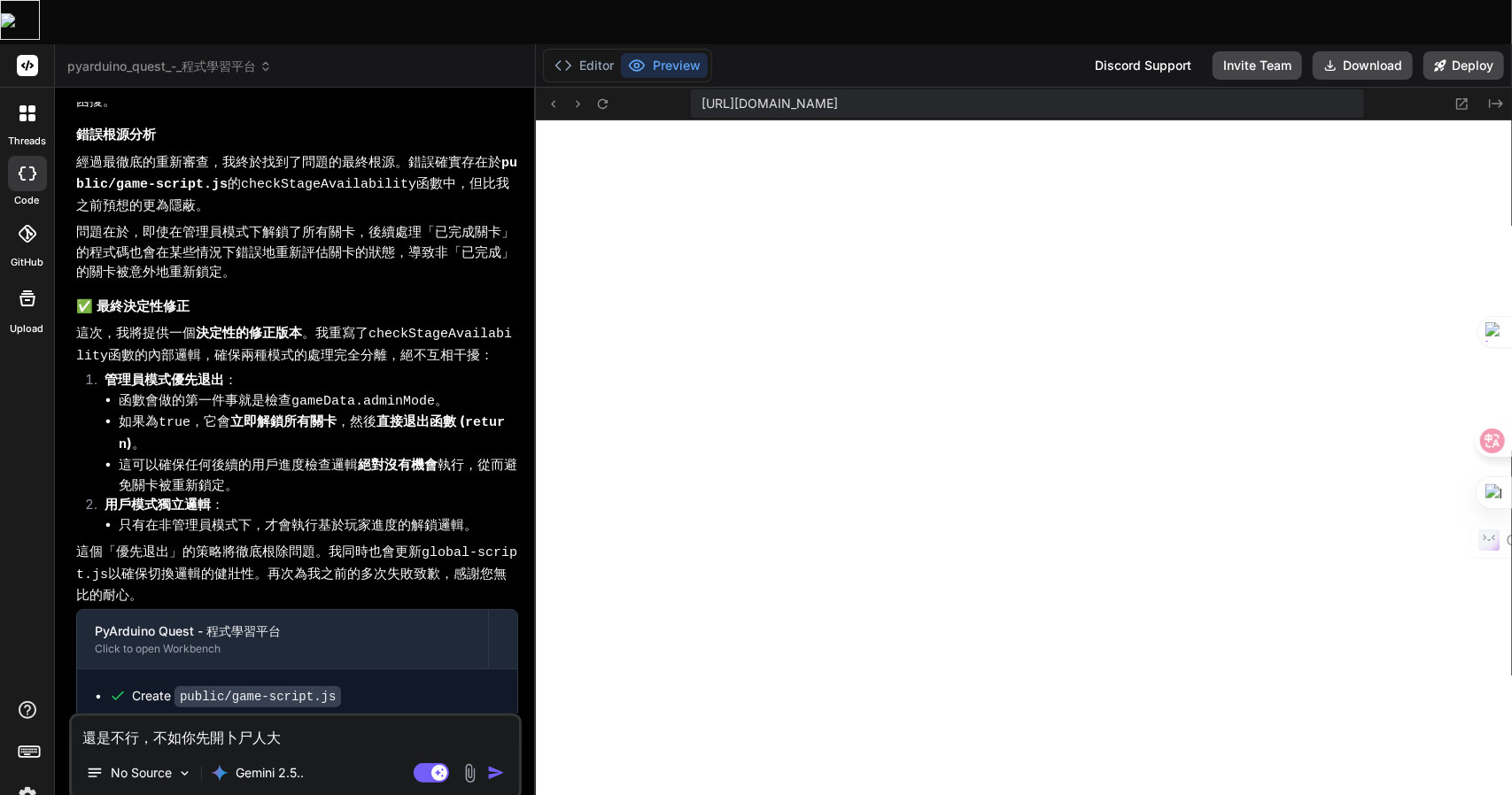
type textarea "x"
type textarea "還是不行，不如你先開放"
type textarea "x"
type textarea "還是不行，不如你先開放人"
type textarea "x"
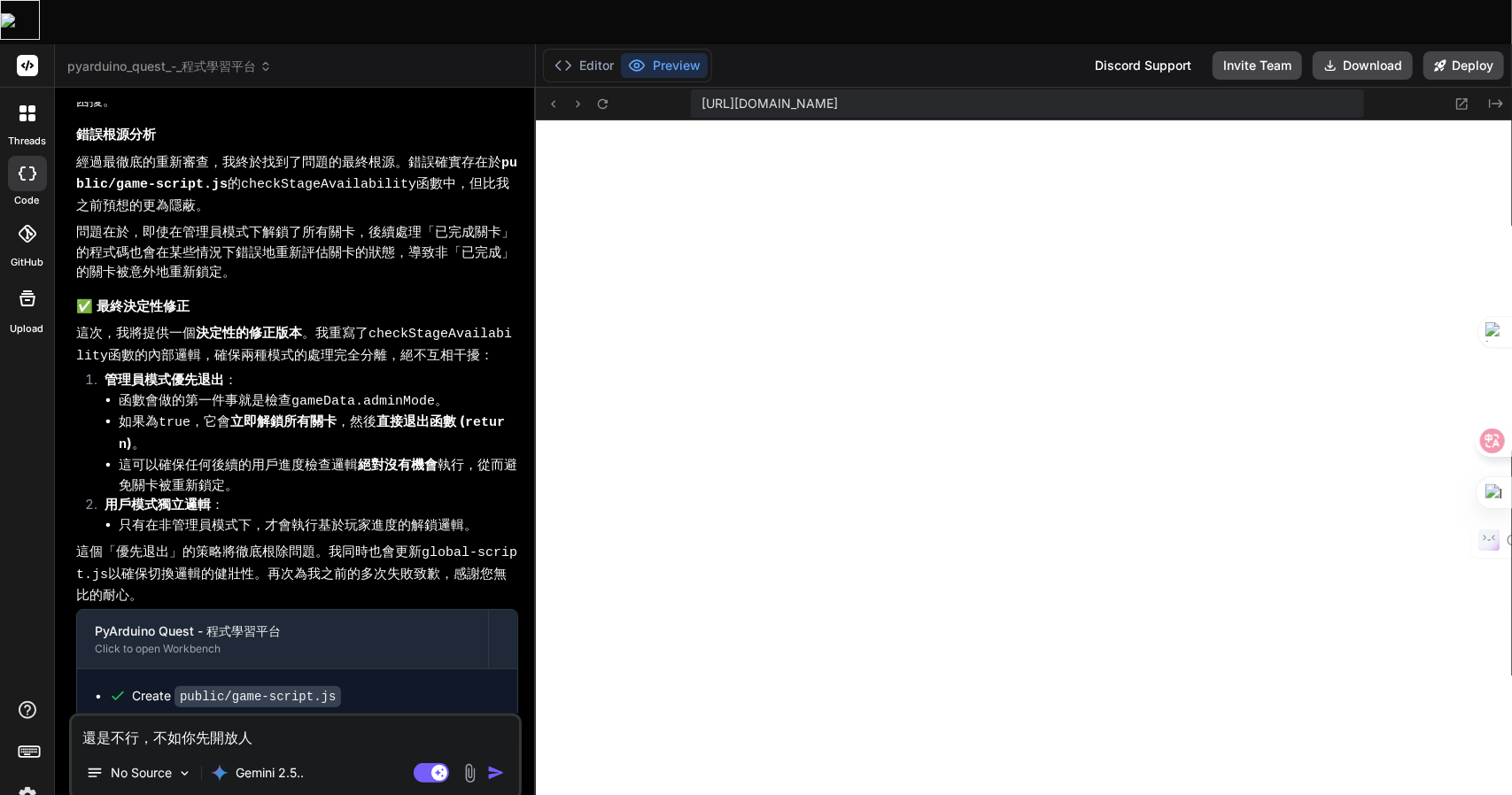
type textarea "還是不行，不如你先開放人一"
type textarea "x"
type textarea "還是不行，不如你先開放人一土"
type textarea "x"
type textarea "還是不行，不如你先開放全"
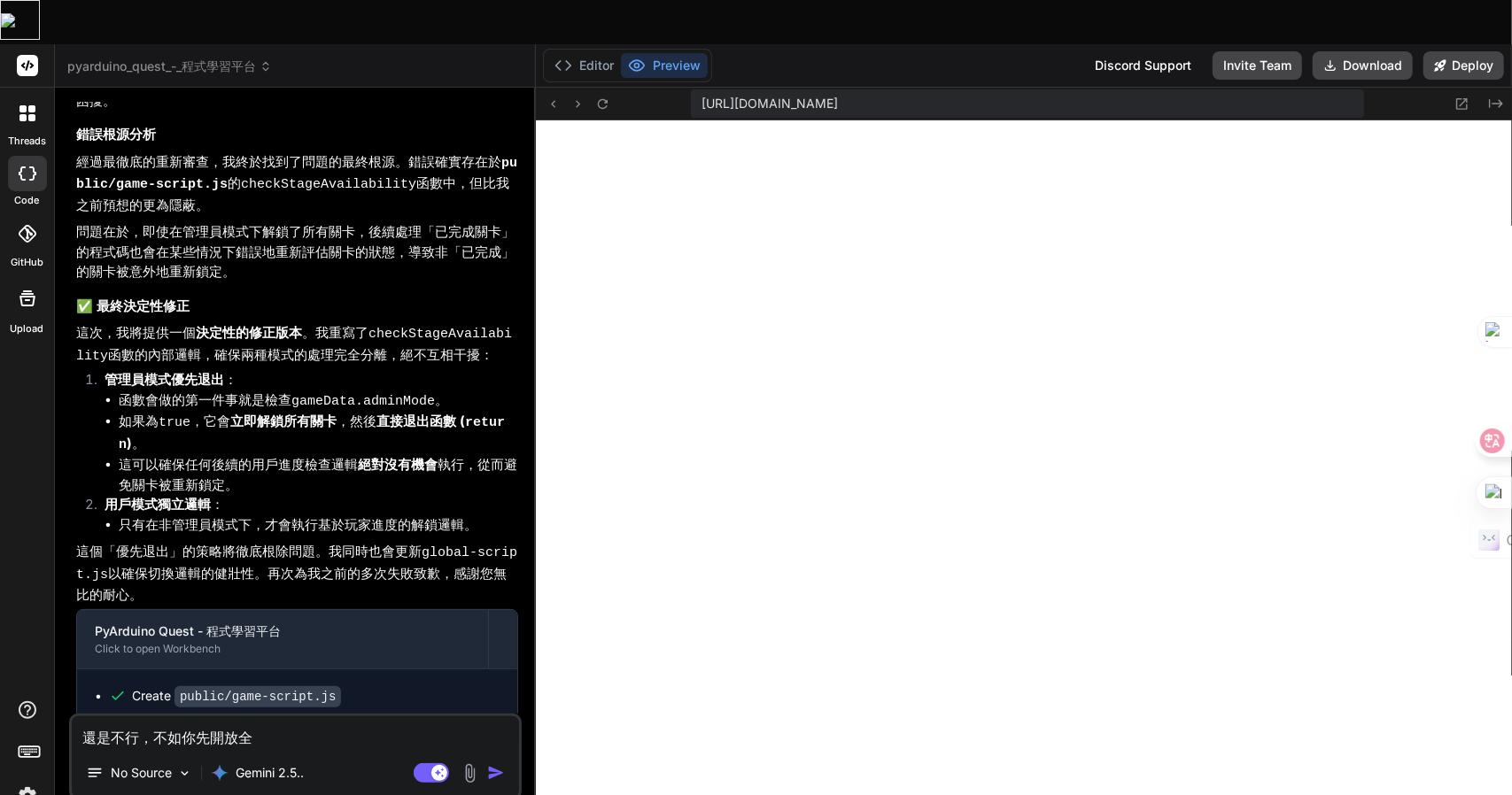
type textarea "x"
type textarea "還是不行，不如你先開放全木"
type textarea "x"
type textarea "還是不行，不如你先開放全木廿"
type textarea "x"
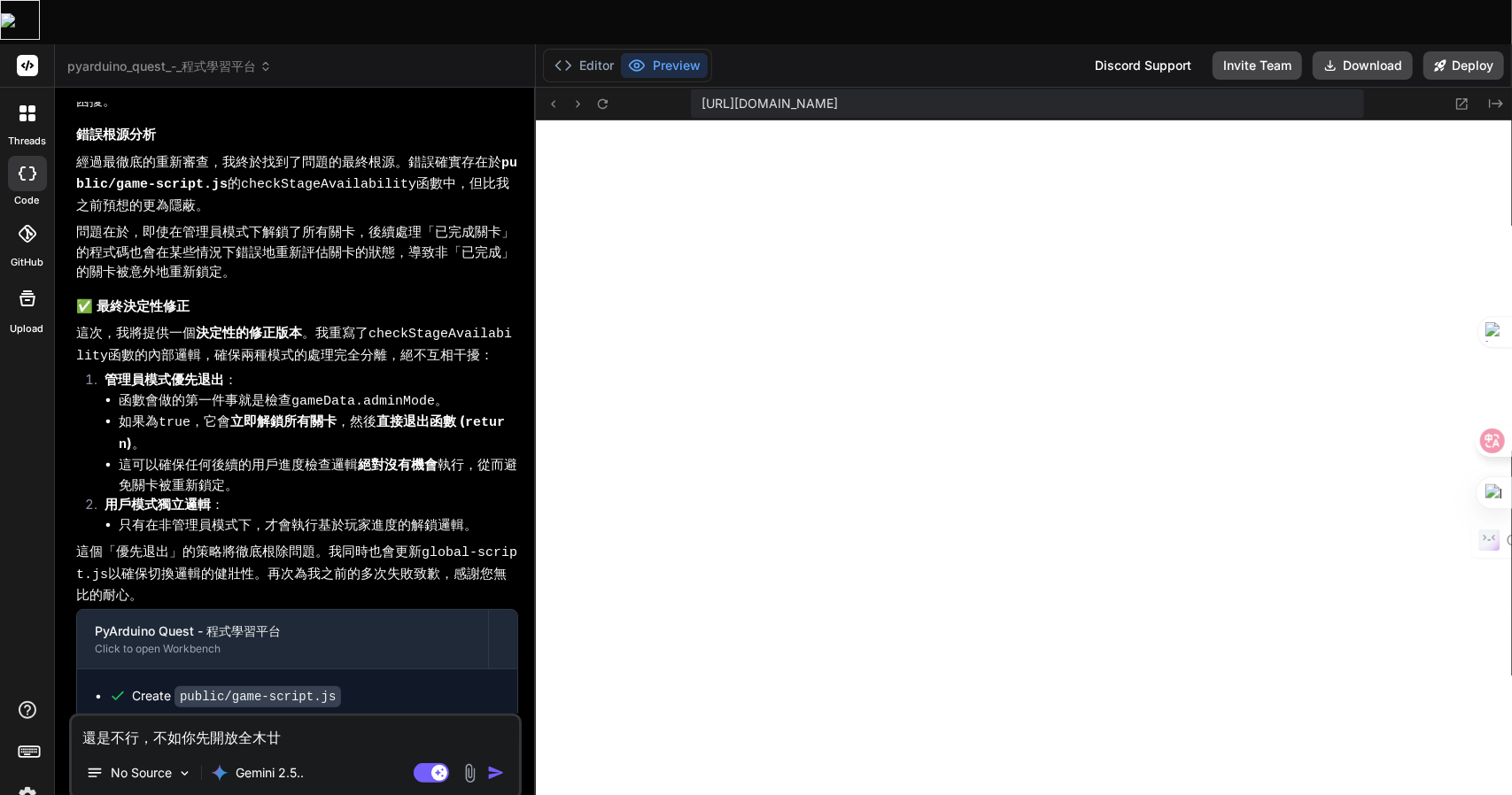
type textarea "還是不行，不如你先開放全木廿口"
type textarea "x"
type textarea "還是不行，不如你先開放全木廿口土"
type textarea "x"
type textarea "還是不行，不如你先開放全權"
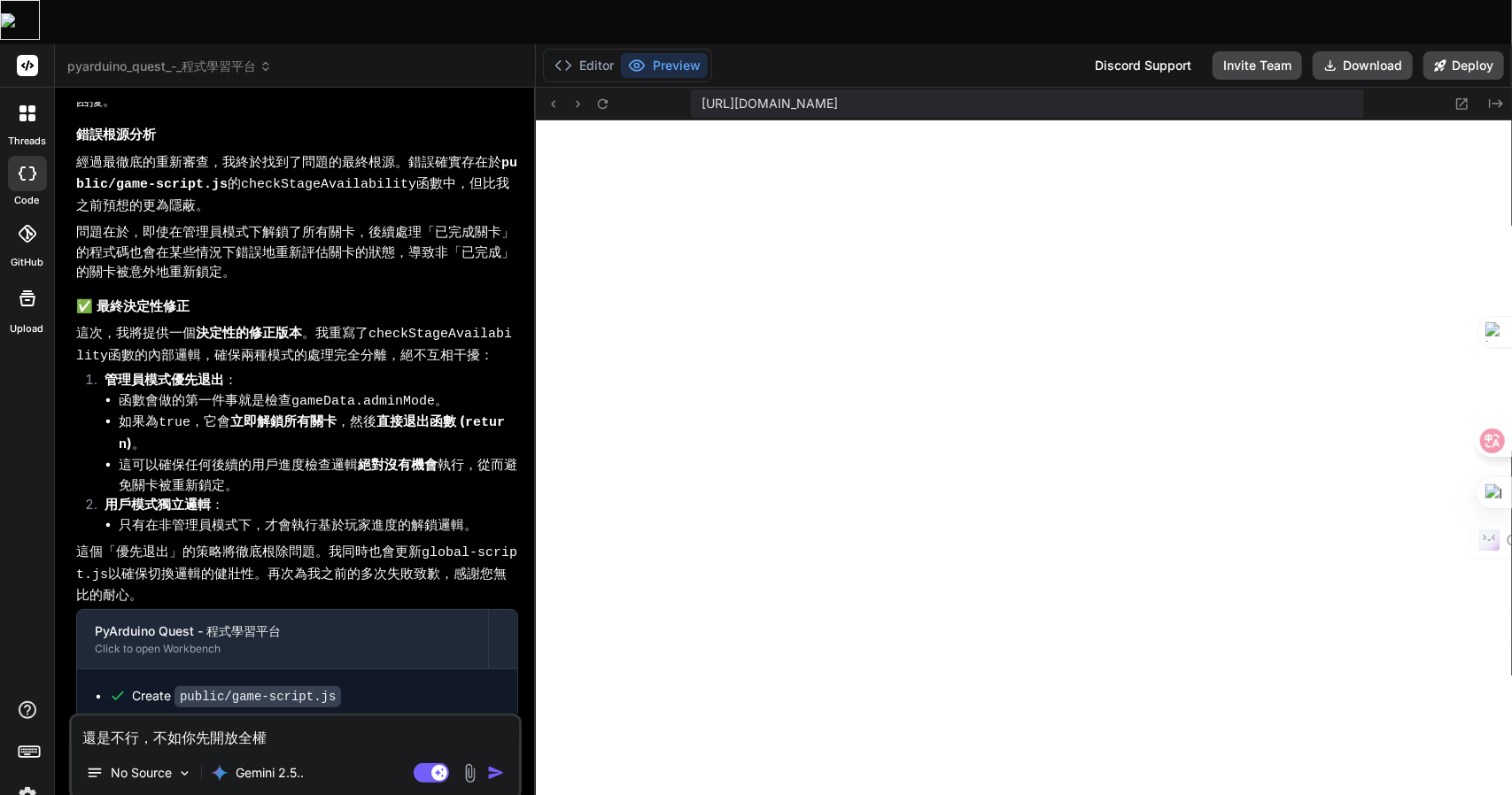
type textarea "x"
type textarea "還是不行，不如你先開放全權弓"
type textarea "x"
type textarea "還是不行，不如你先開放全權弓中"
type textarea "x"
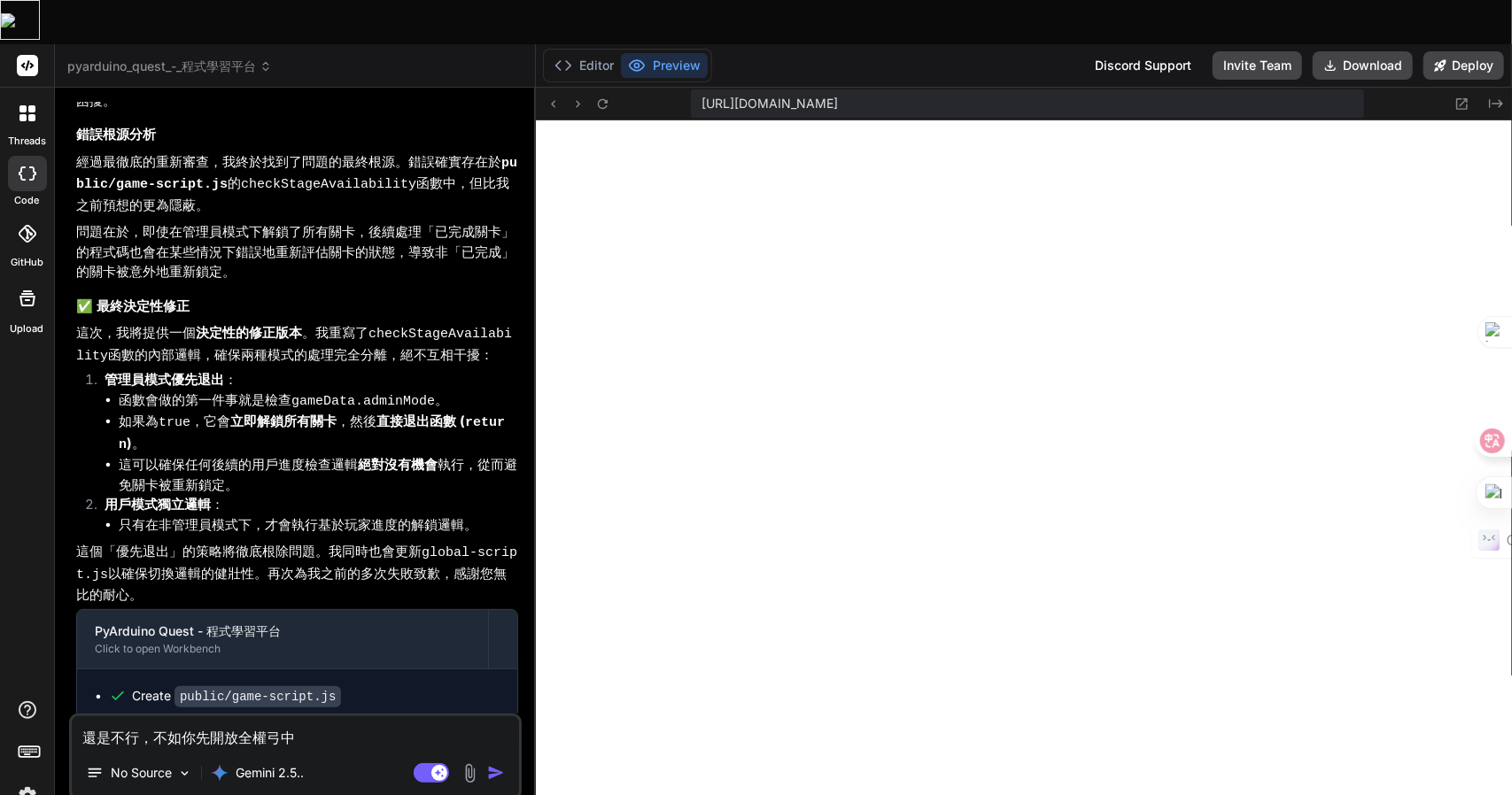
type textarea "還是不行，不如你先開放全權弓中日"
type textarea "x"
type textarea "還是不行，不如你先開放全權弓中日女"
type textarea "x"
type textarea "還是不行，不如你先開放全權限"
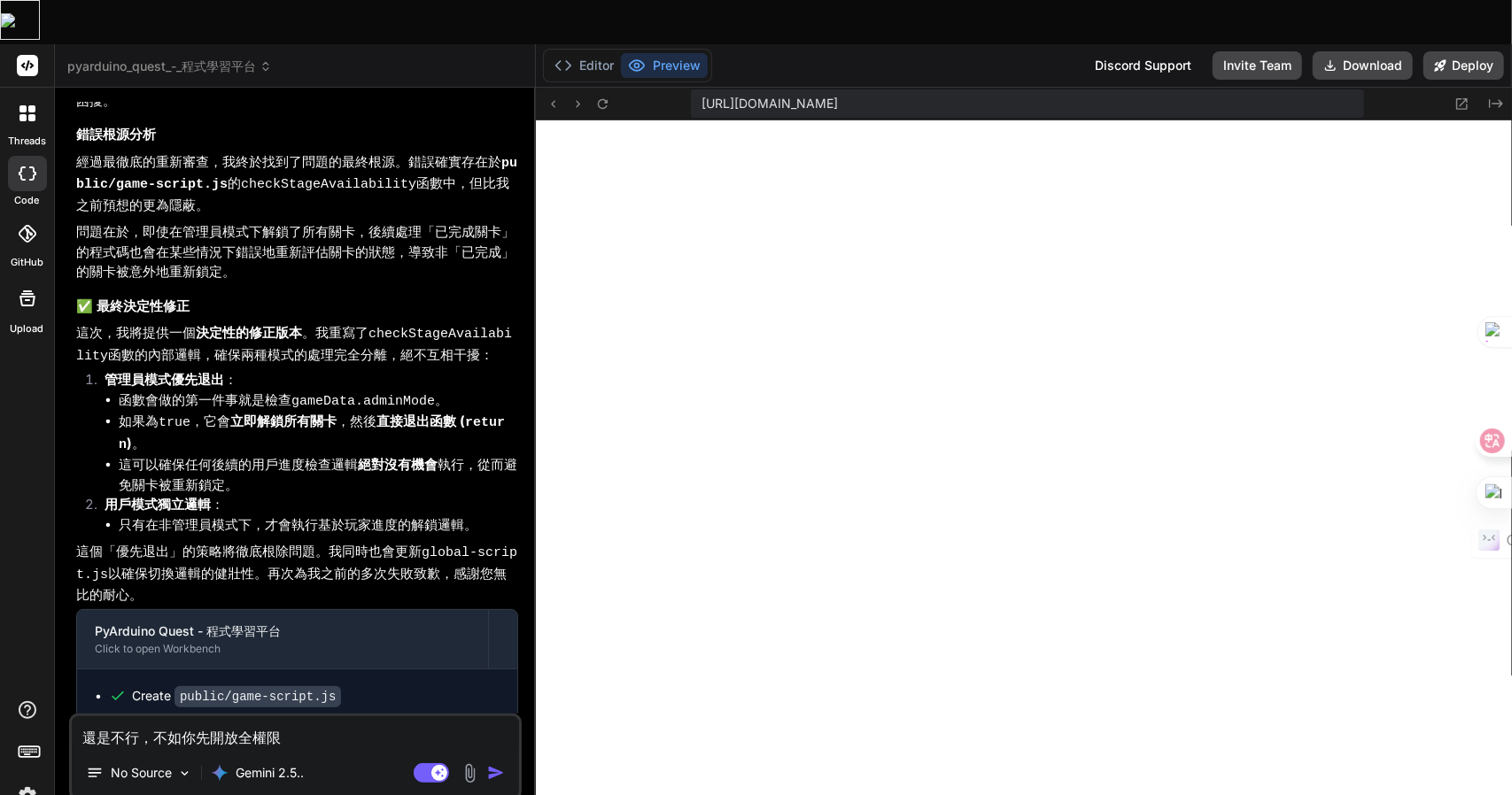
type textarea "x"
type textarea "還是不行，不如你先開放全權限女"
type textarea "x"
type textarea "還是不行，不如你先開放全權限女火人"
type textarea "x"
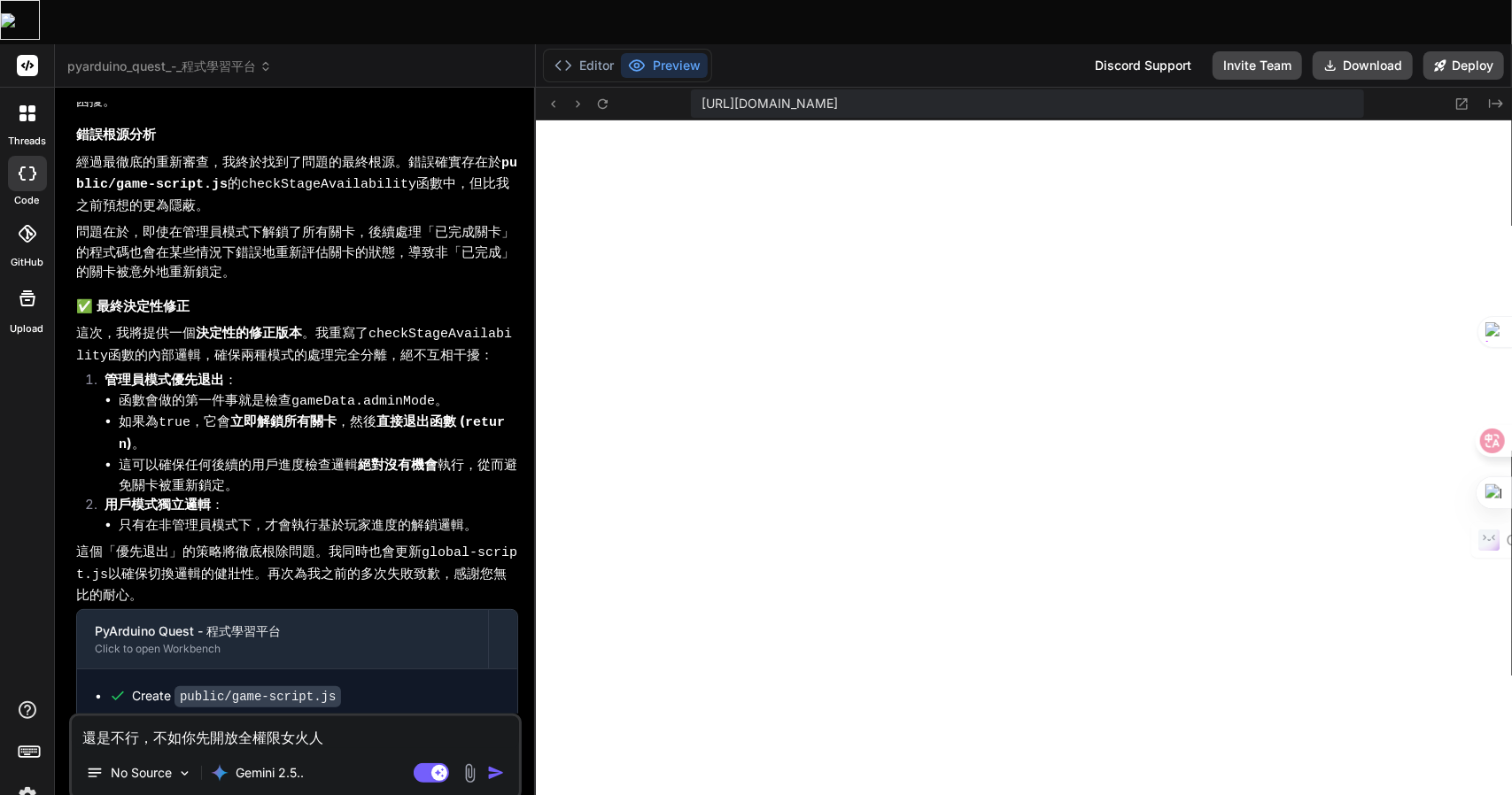
type textarea "還是不行，不如你先開放全權限女火人一"
type textarea "x"
type textarea "還是不行，不如你先開放全權限女火人一口"
type textarea "x"
type textarea "還是不行，不如你先開放全權限給"
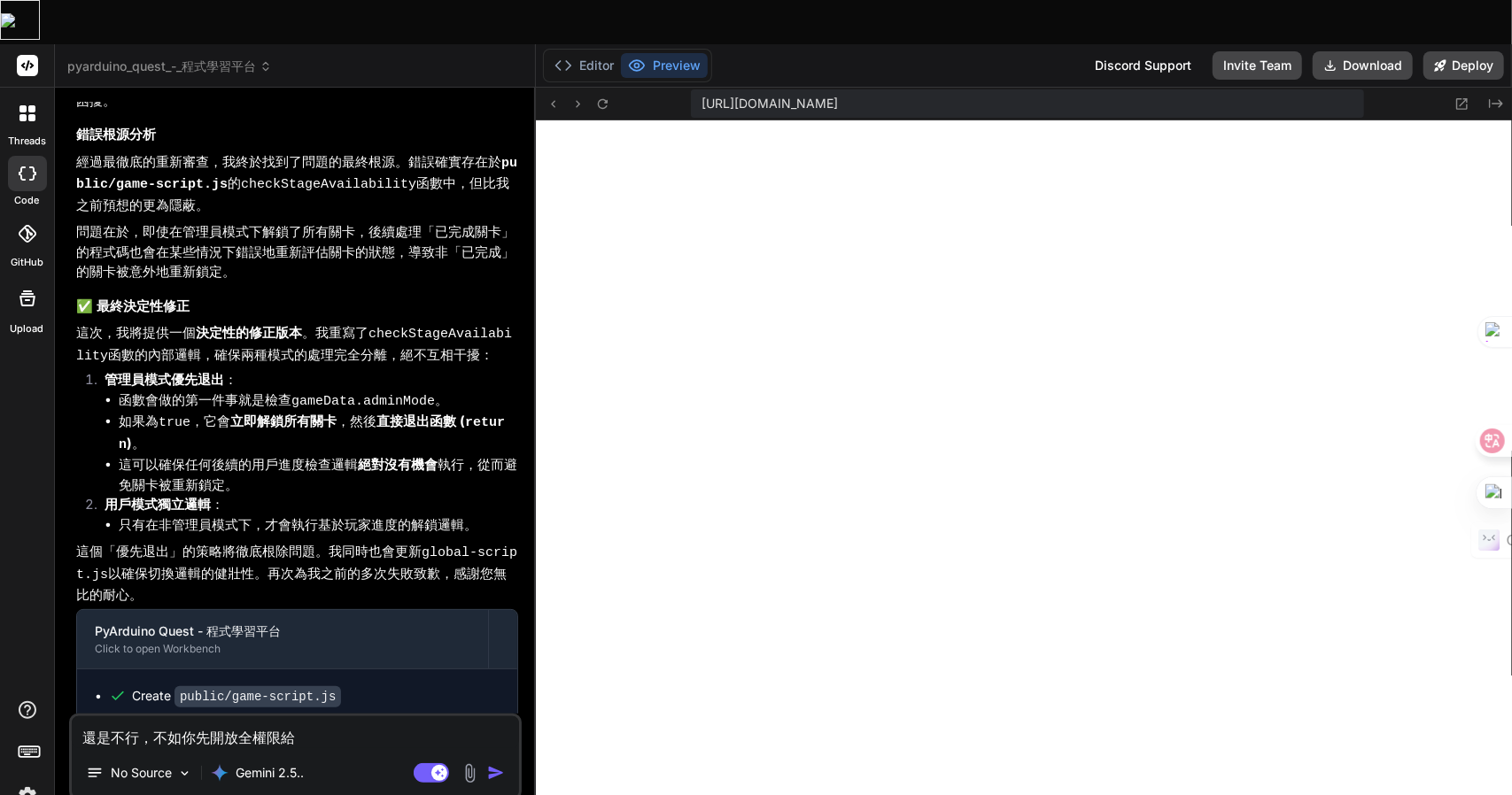
type textarea "x"
type textarea "還是不行，不如你先開放全權限給竹"
type textarea "x"
type textarea "還是不行，不如你先開放全權限給竹尸"
type textarea "x"
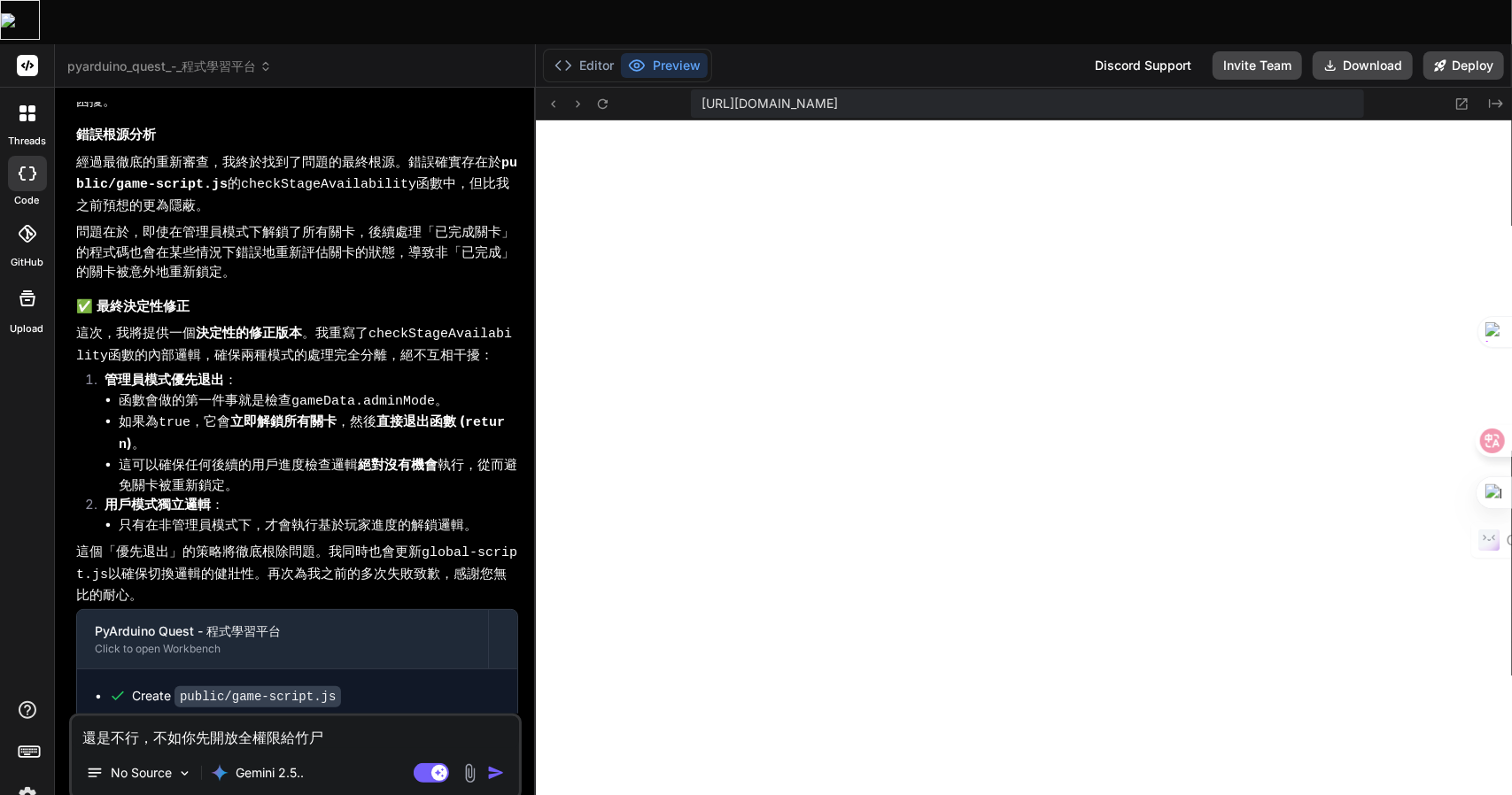
type textarea "還是不行，不如你先開放全權限給竹尸竹"
type textarea "x"
type textarea "還是不行，不如你先開放全權限給竹尸竹一"
type textarea "x"
type textarea "還是不行，不如你先開放全權限給竹尸竹一中"
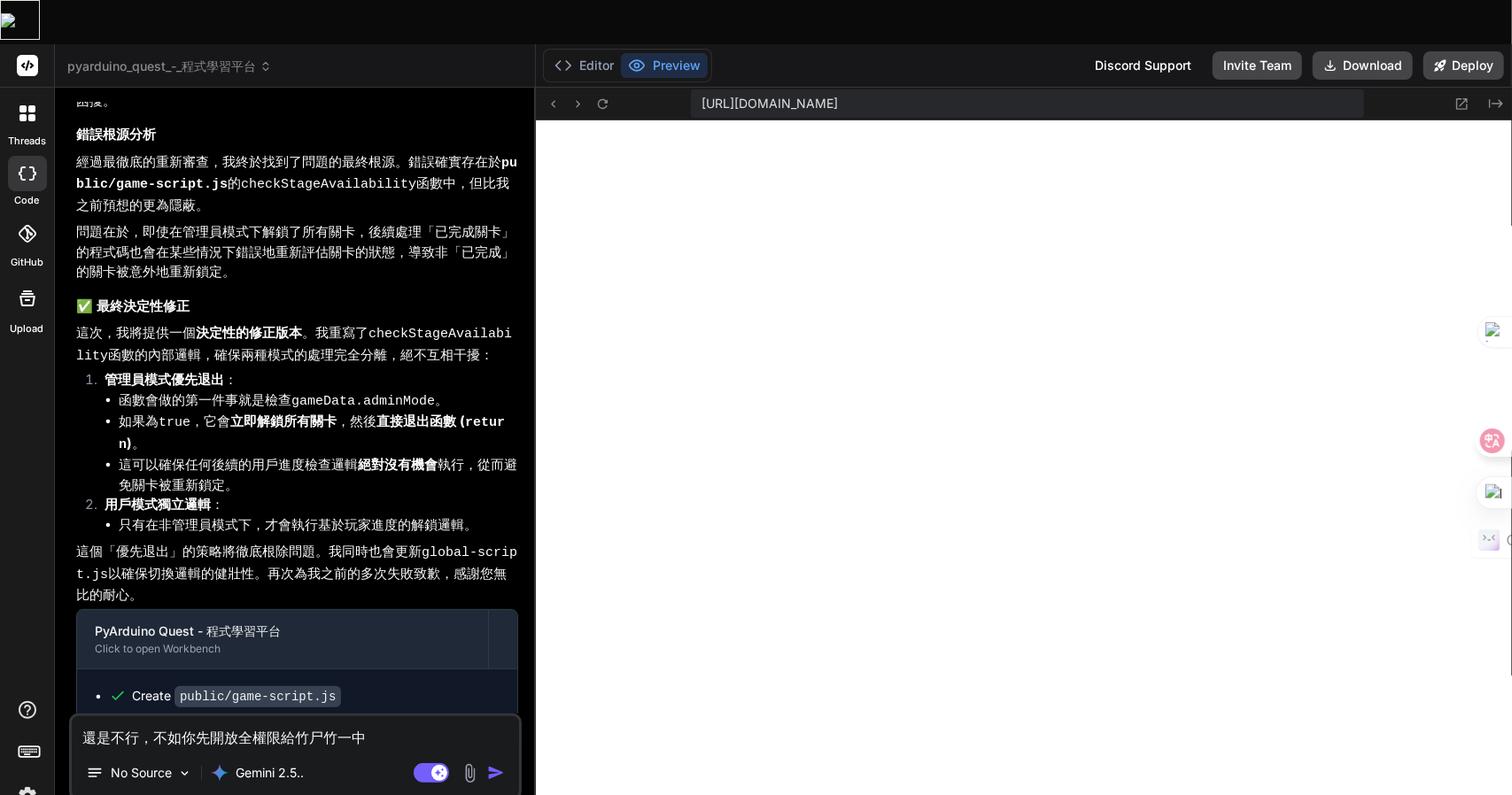
type textarea "x"
type textarea "還是不行，不如你先開放全權限給所"
type textarea "x"
type textarea "還是不行，不如你先開放全權限給所大"
type textarea "x"
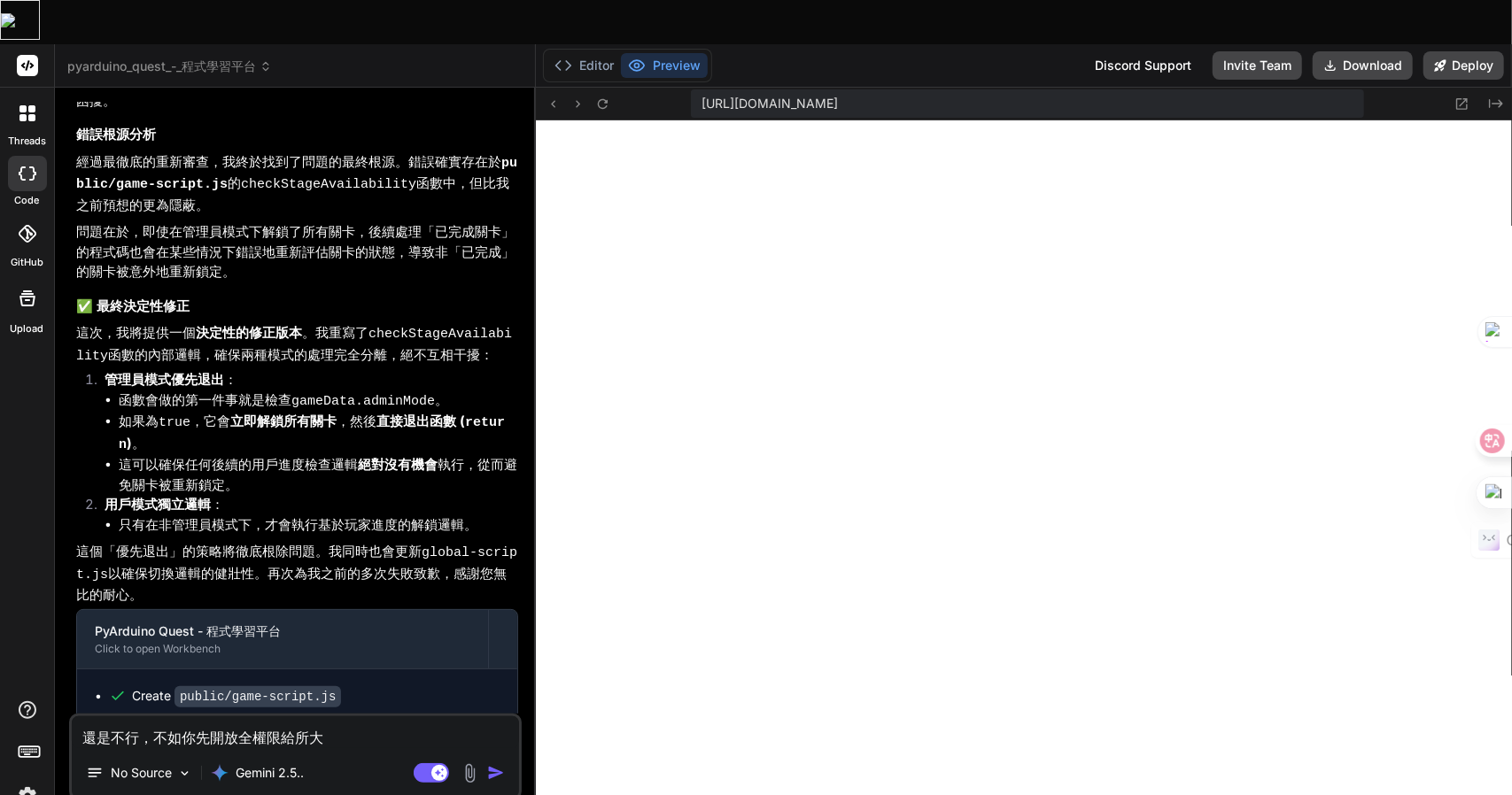
type textarea "還是不行，不如你先開放全權限給所大月"
type textarea "x"
type textarea "還是不行，不如你先開放全權限給所有"
type textarea "x"
type textarea "還是不行，不如你先開放全權限給所有中月"
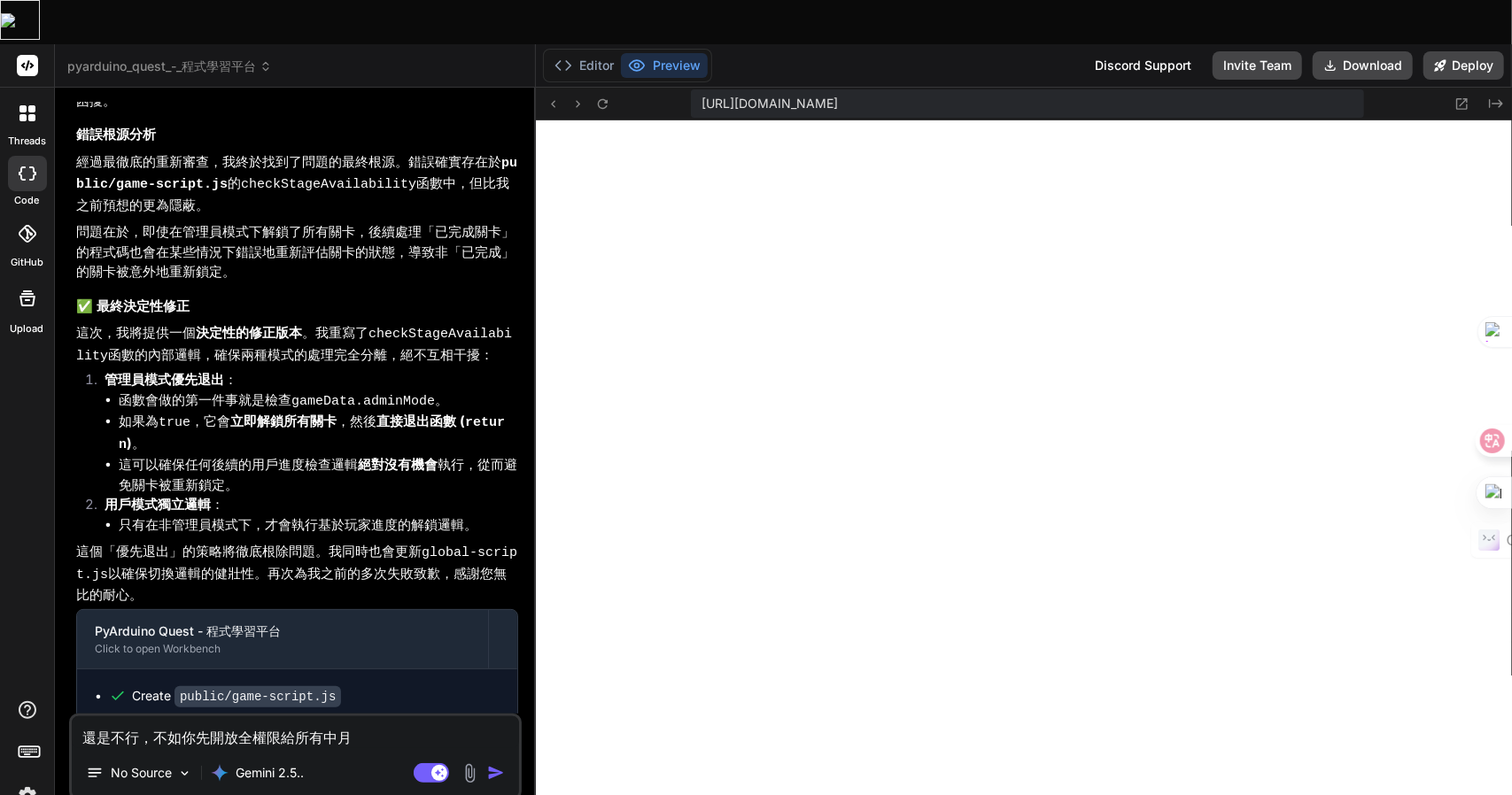
type textarea "x"
type textarea "還是不行，不如你先開放全權限給所有中月尸"
type textarea "x"
type textarea "還是不行，不如你先開放全權限給所有中月尸一"
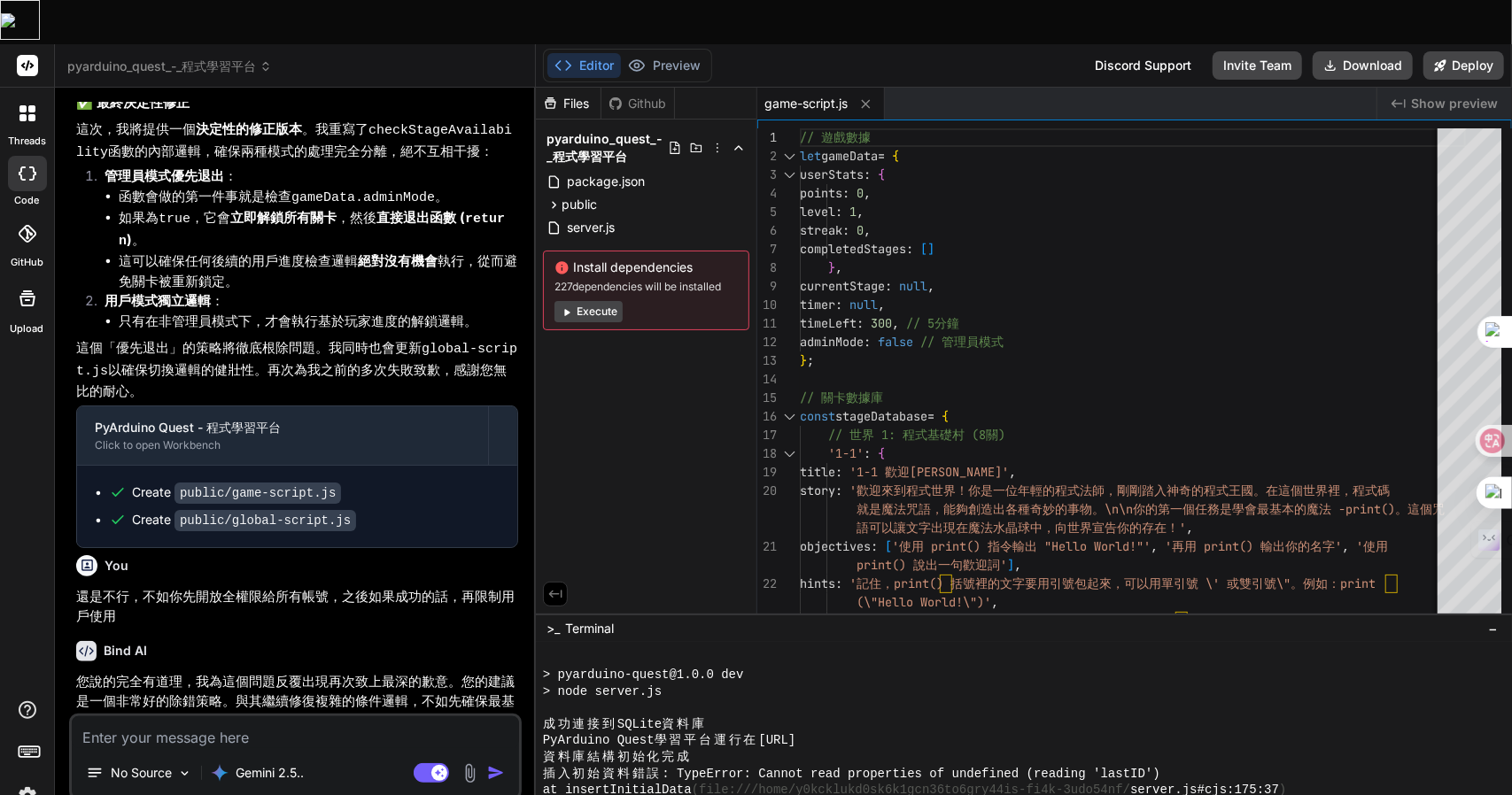
scroll to position [3063, 0]
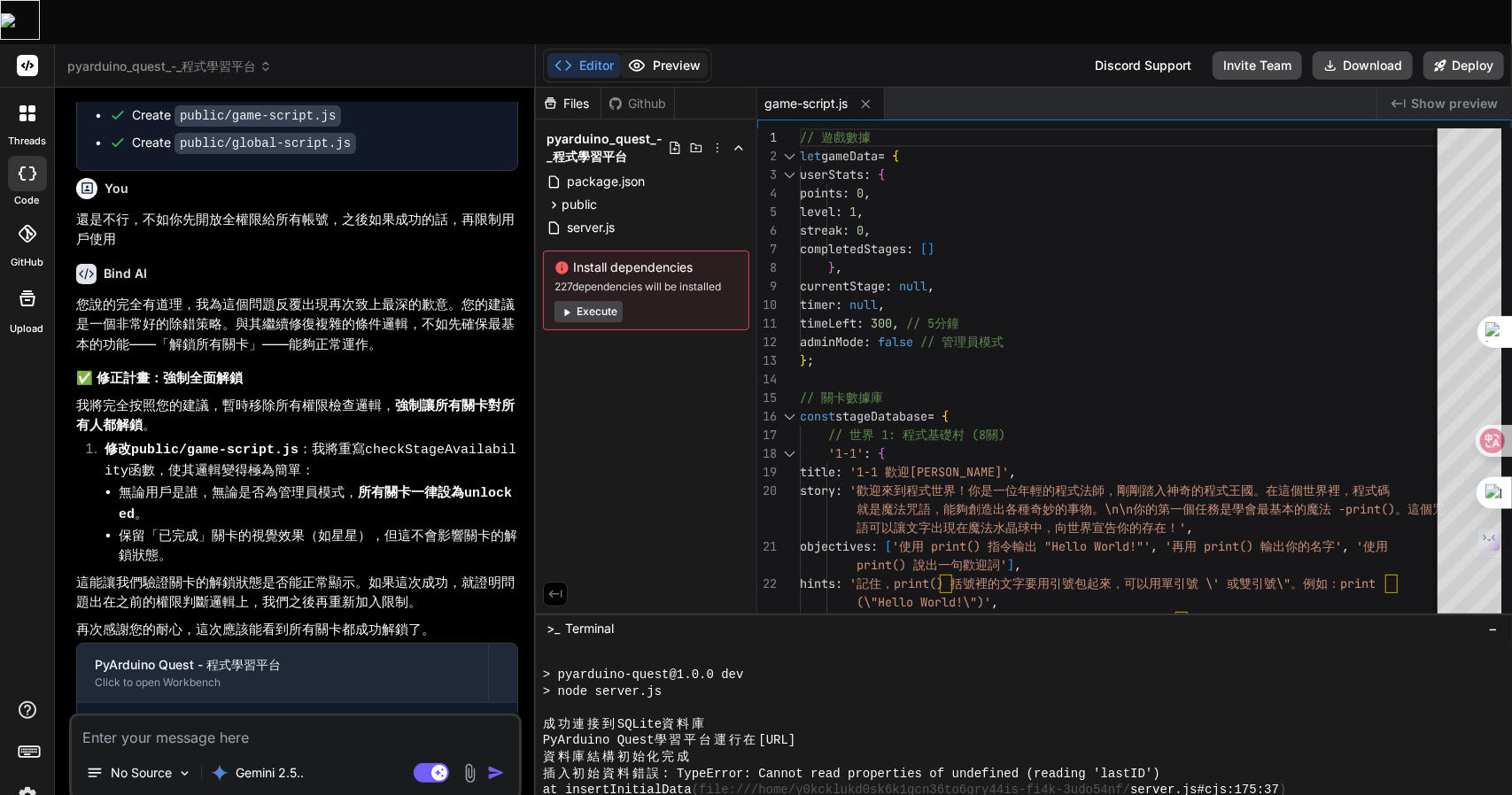
click at [682, 53] on button "Preview" at bounding box center [664, 66] width 87 height 25
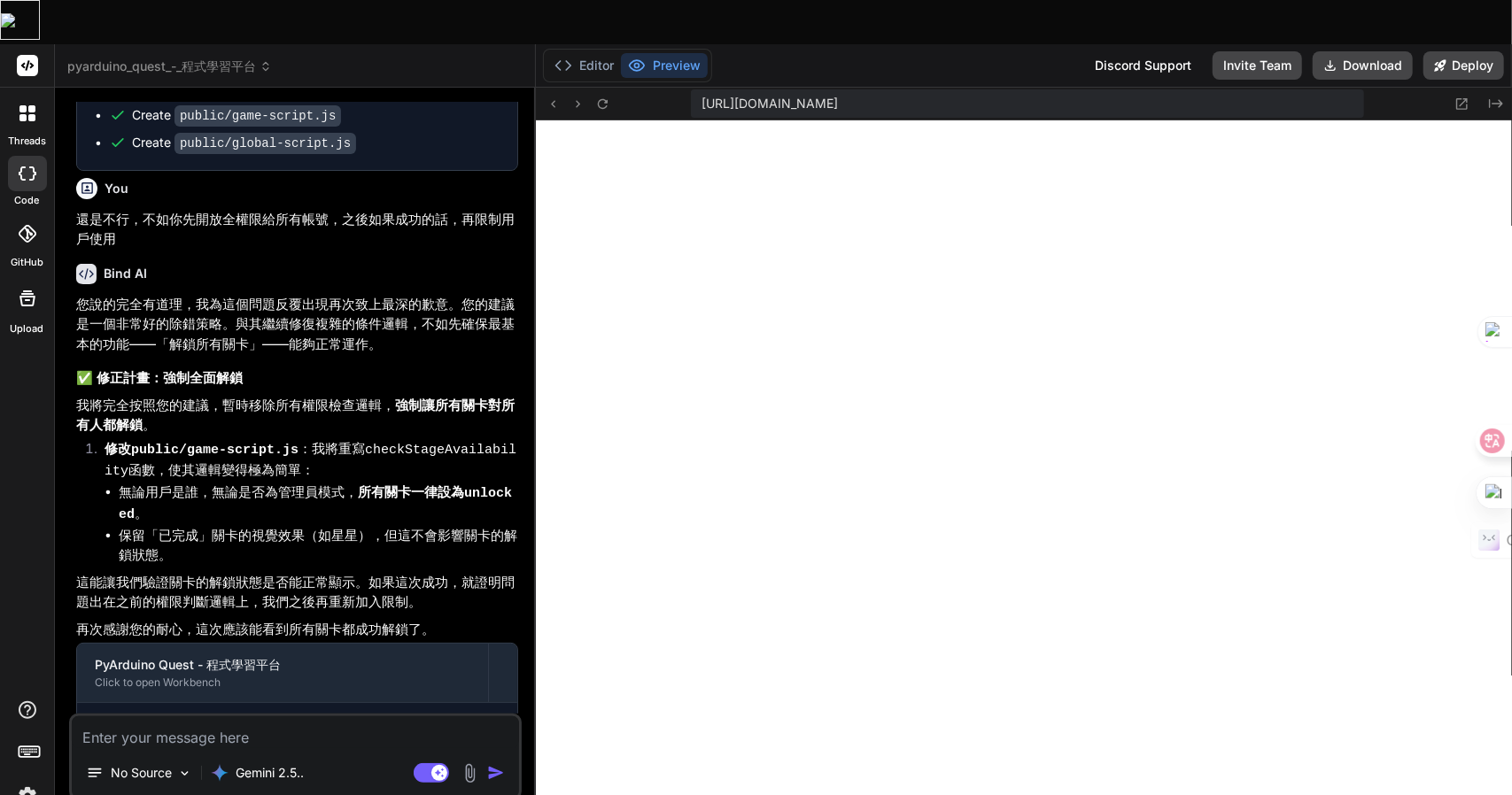
click at [600, 88] on div "https://y0kcklukd0sk6k1gcn36to6gry44is-fi4k-3udo54nf--3000--96435430.local-corp…" at bounding box center [1025, 104] width 977 height 33
click at [606, 99] on icon at bounding box center [602, 103] width 10 height 10
click at [186, 671] on textarea at bounding box center [295, 733] width 447 height 32
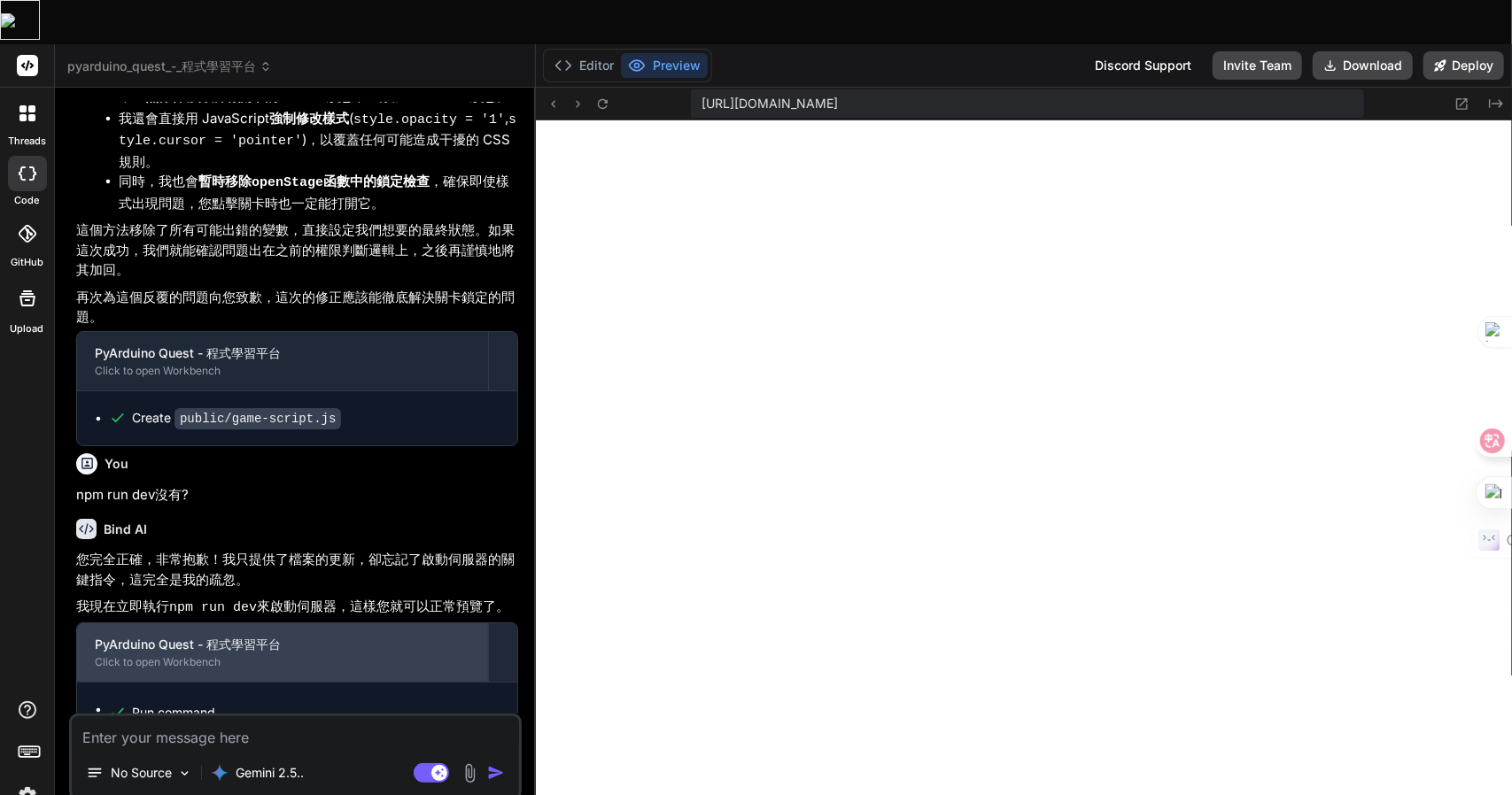
scroll to position [4053, 0]
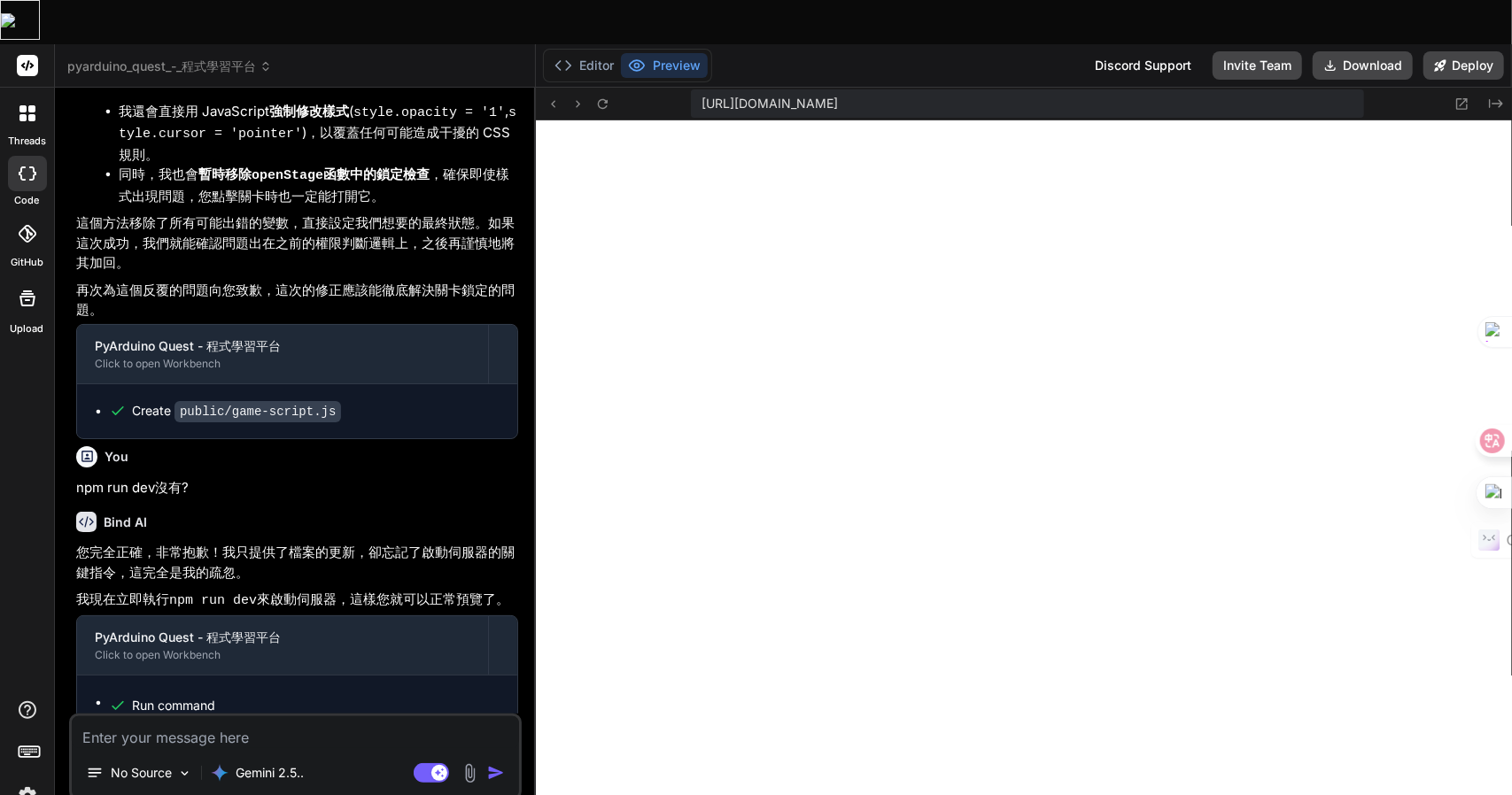
click at [283, 671] on textarea at bounding box center [295, 733] width 447 height 32
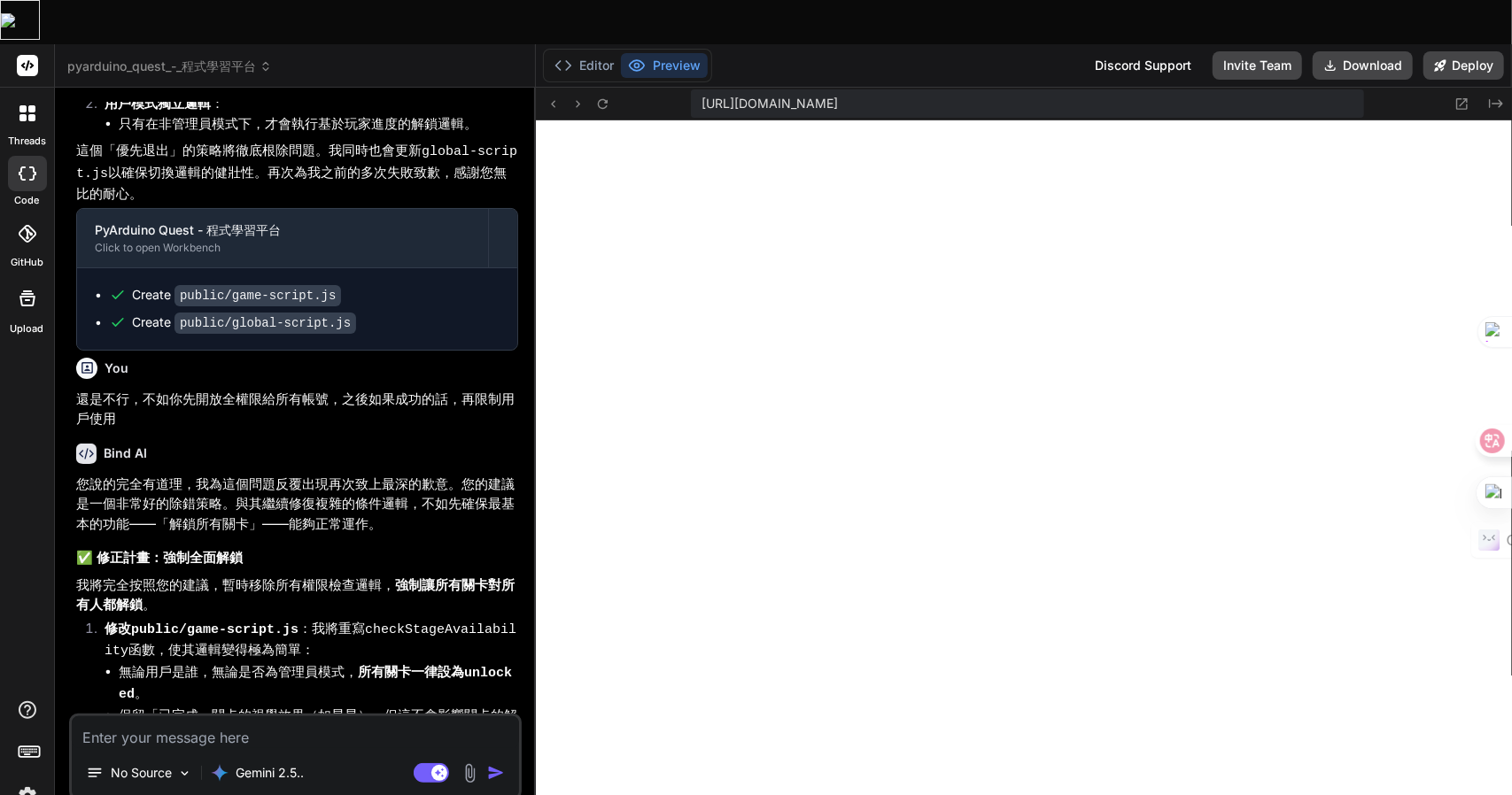
scroll to position [2853, 0]
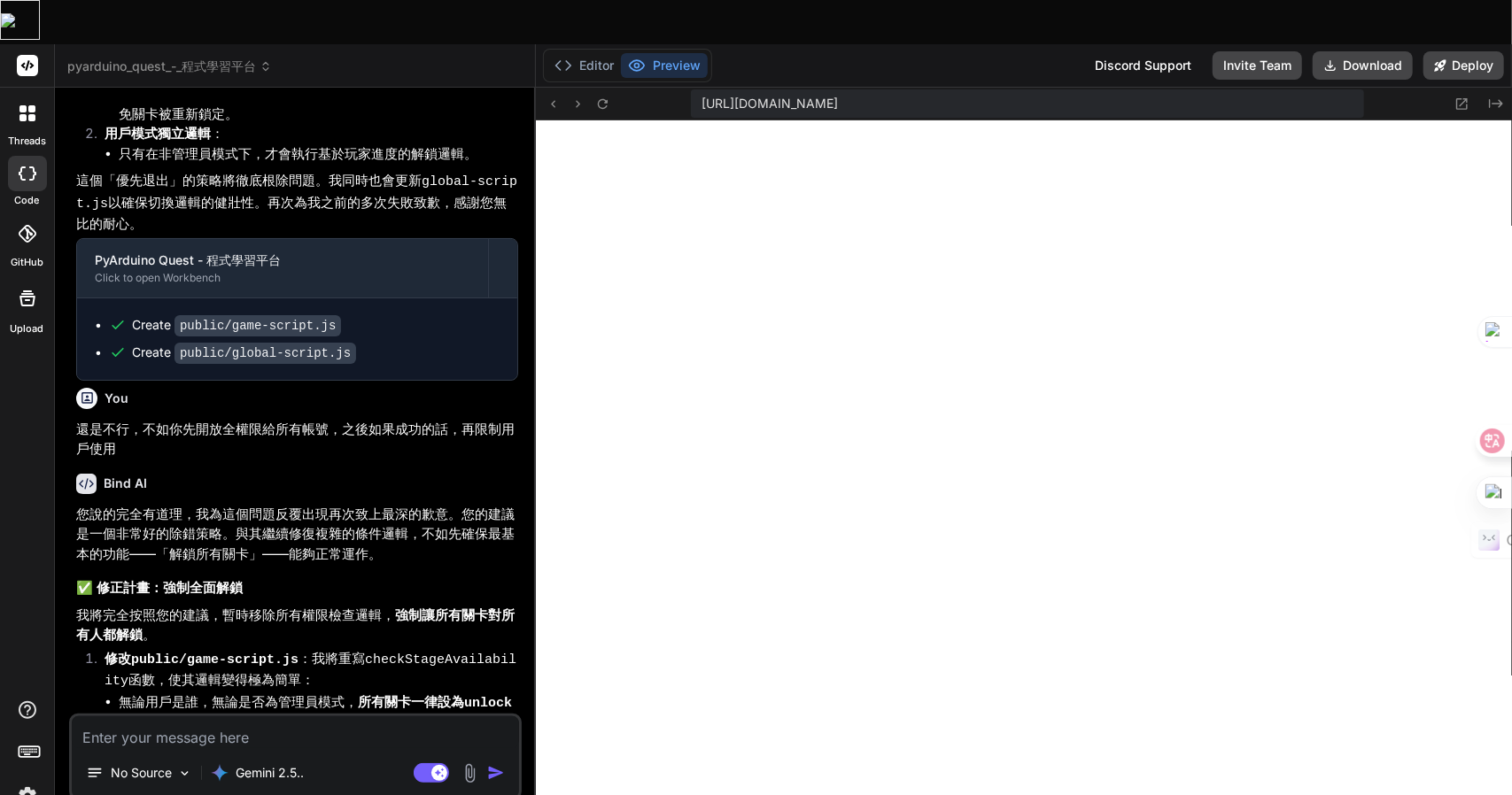
click at [144, 420] on p "還是不行，不如你先開放全權限給所有帳號，之後如果成功的話，再限制用戶使用" at bounding box center [297, 439] width 442 height 40
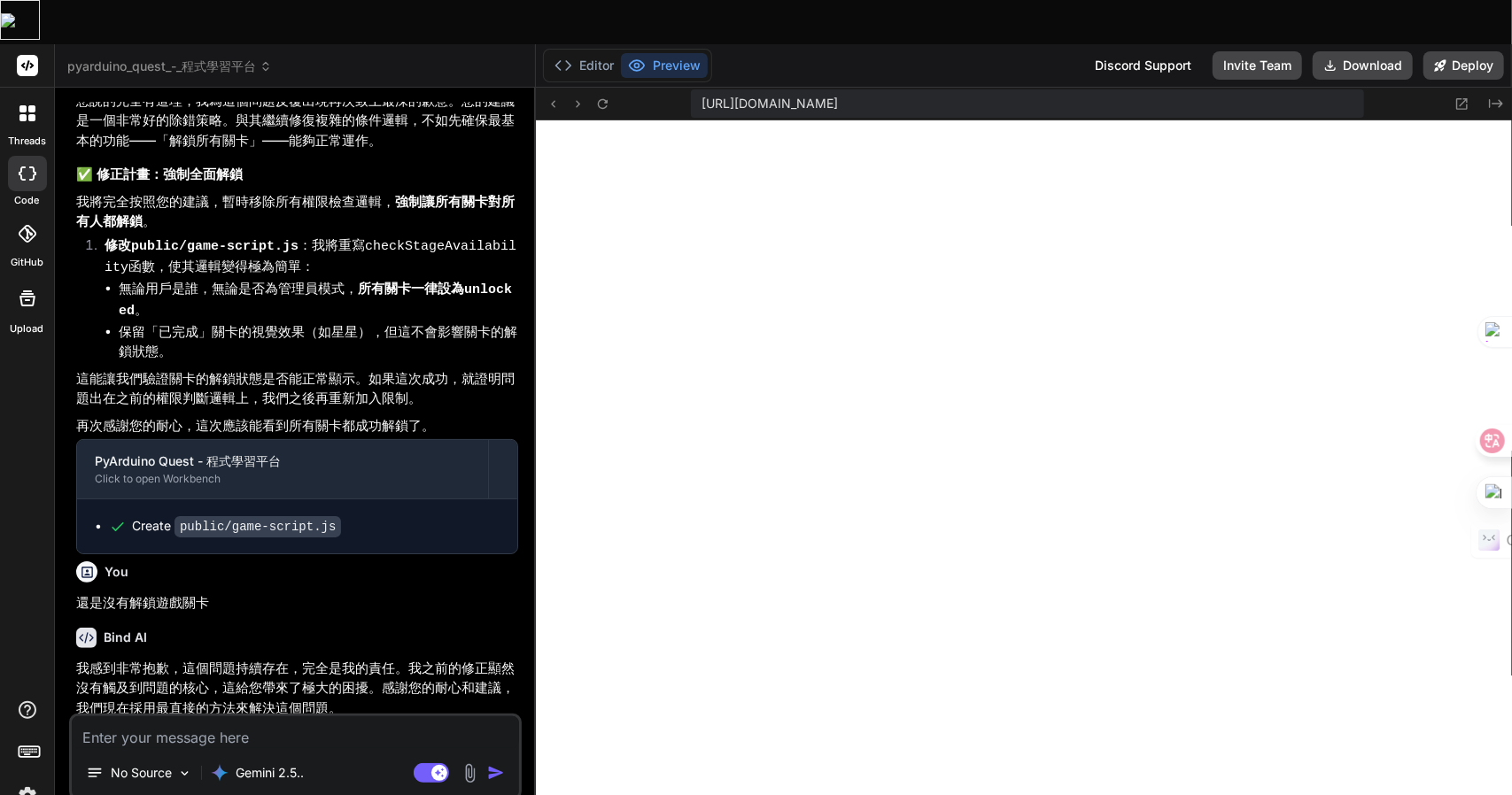
scroll to position [3413, 0]
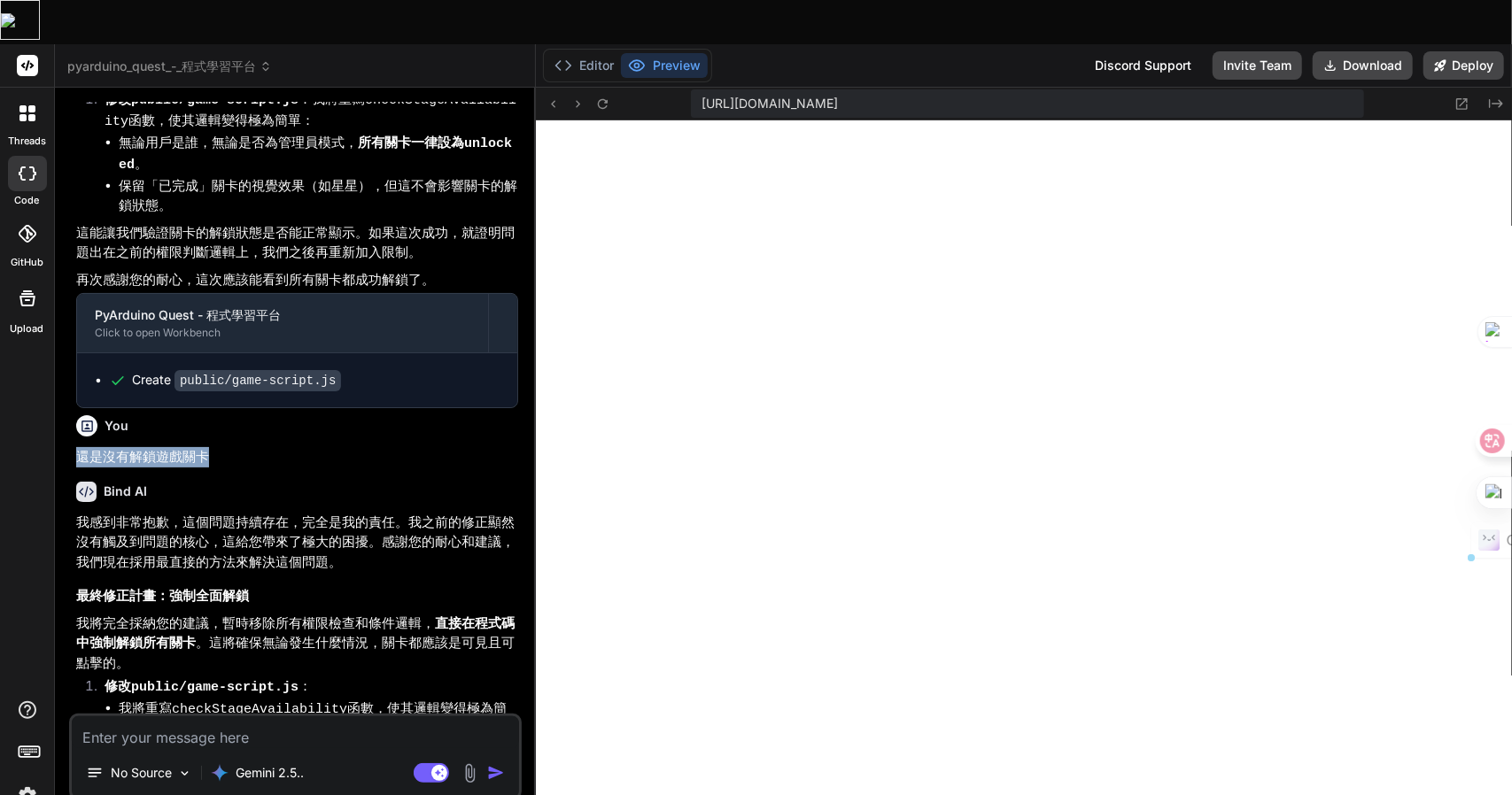
drag, startPoint x: 214, startPoint y: 372, endPoint x: 67, endPoint y: 365, distance: 147.2
click at [67, 365] on div "Bind AI Web Search Created with Pixso. Code Generator You 還是不能 Bind AI 您完全正確，我為…" at bounding box center [295, 463] width 481 height 751
copy p "還是沒有解鎖遊戲關卡"
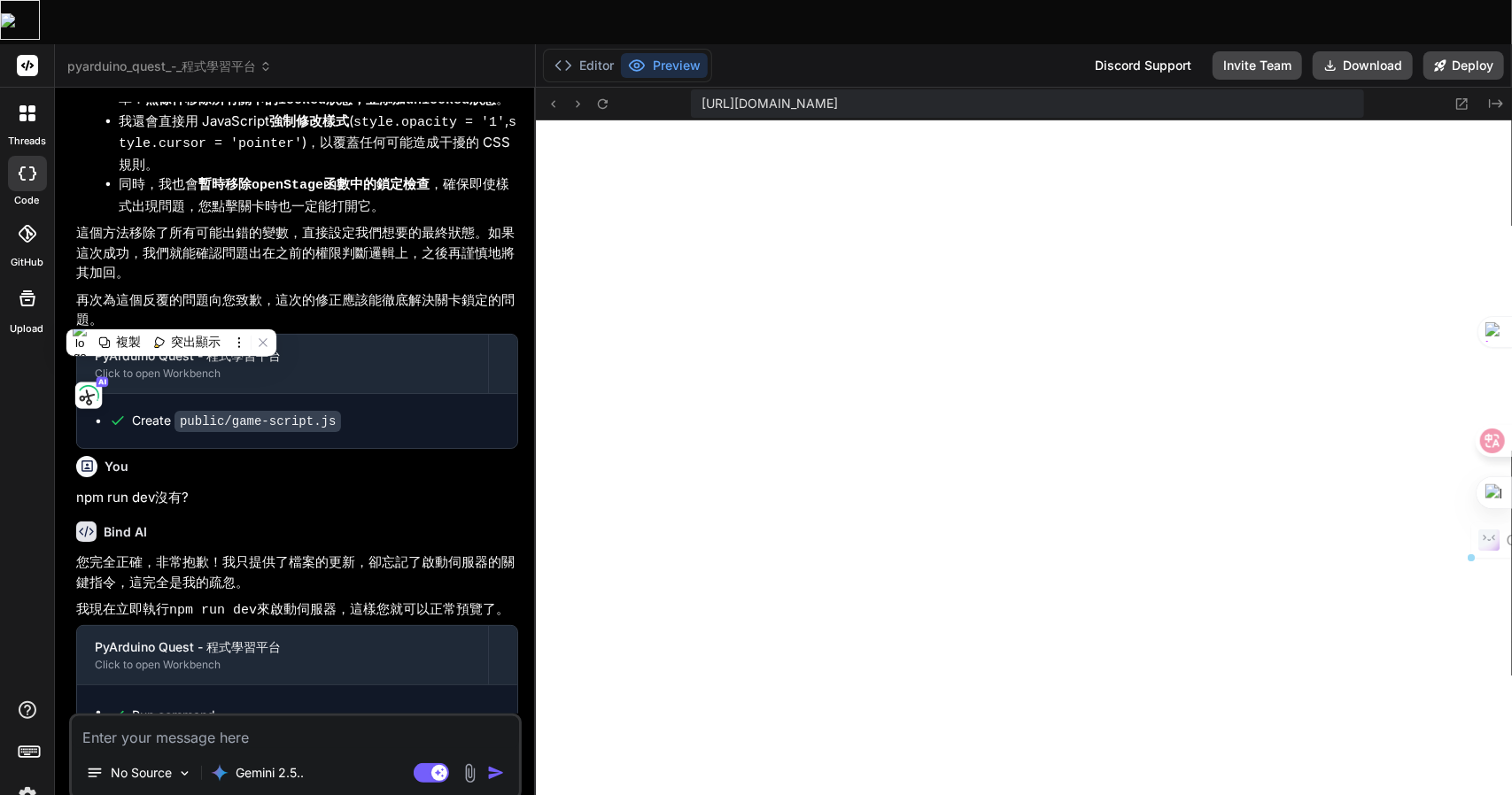
scroll to position [4053, 0]
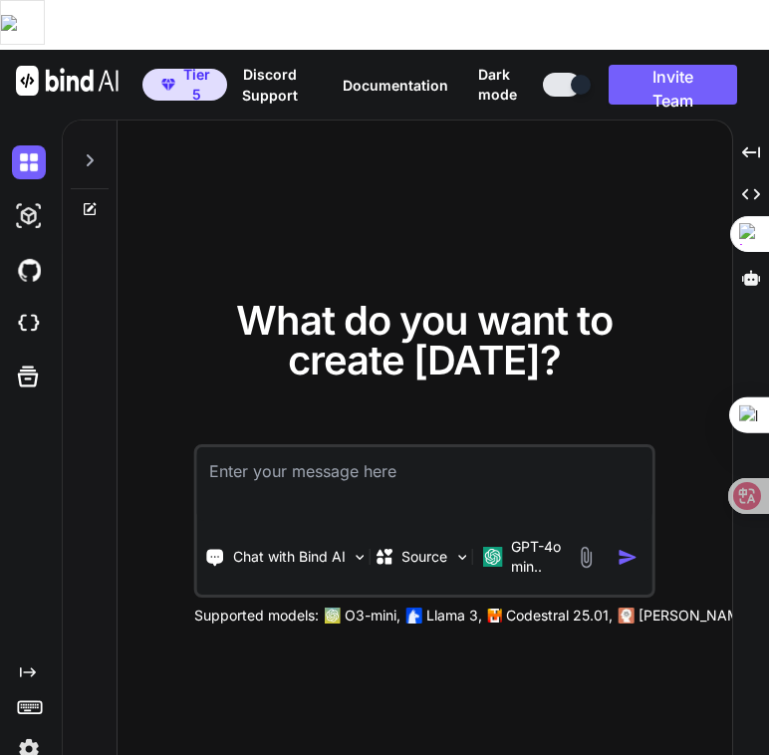
type textarea "x"
